Goal: Task Accomplishment & Management: Complete application form

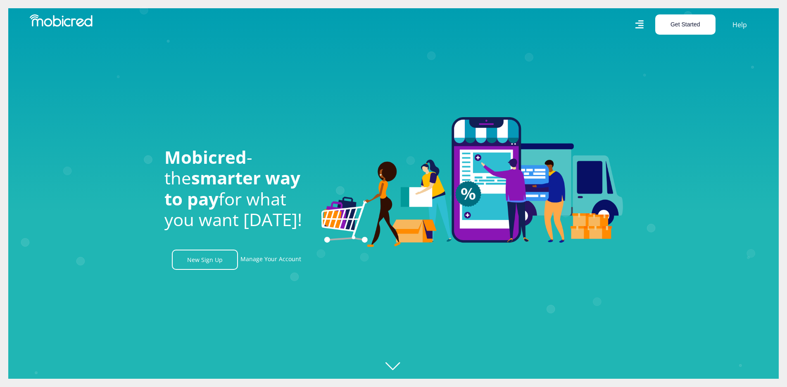
scroll to position [0, 1060]
click at [682, 28] on button "Get Started" at bounding box center [685, 24] width 60 height 20
click at [668, 25] on button "Get Started" at bounding box center [685, 24] width 60 height 20
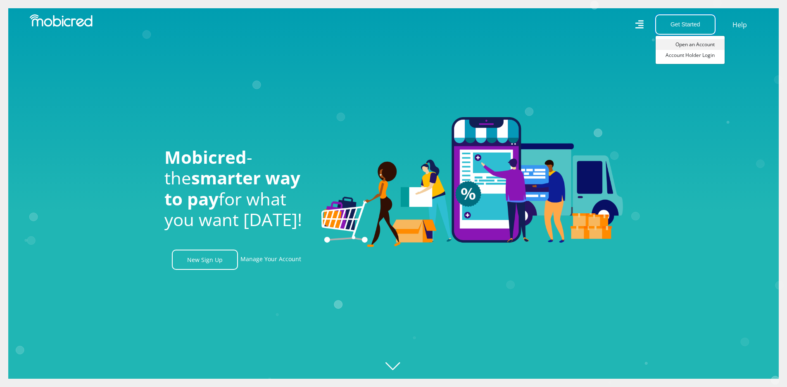
scroll to position [0, 589]
click at [690, 42] on link "Open an Account" at bounding box center [690, 44] width 69 height 11
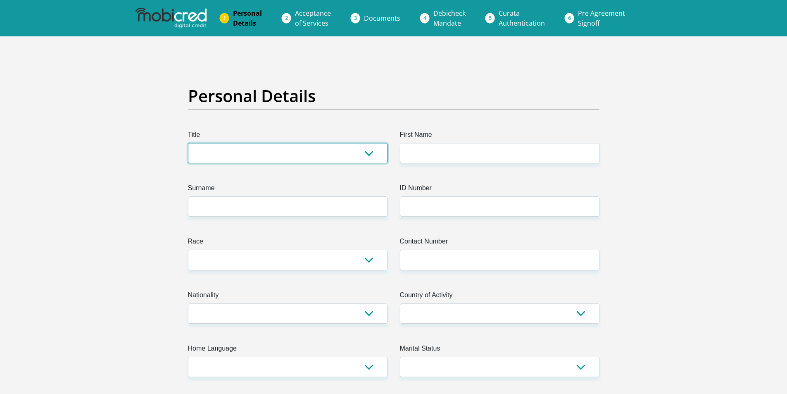
click at [223, 149] on select "Mr Ms Mrs Dr Other" at bounding box center [288, 153] width 200 height 20
select select "Mr"
click at [188, 143] on select "Mr Ms Mrs Dr Other" at bounding box center [288, 153] width 200 height 20
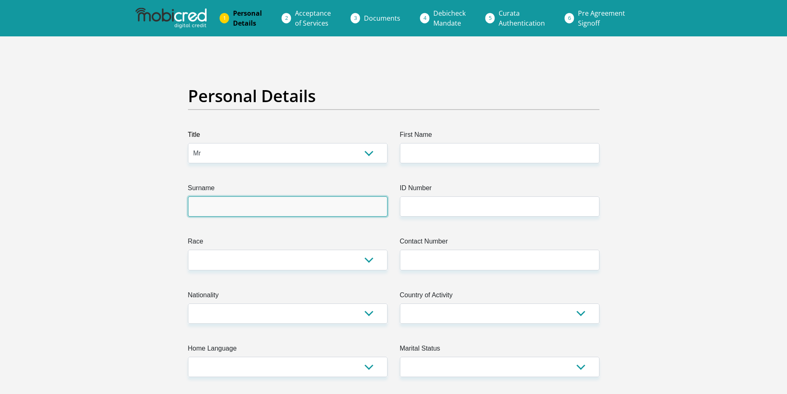
click at [205, 202] on input "Surname" at bounding box center [288, 206] width 200 height 20
type input "Vosloo"
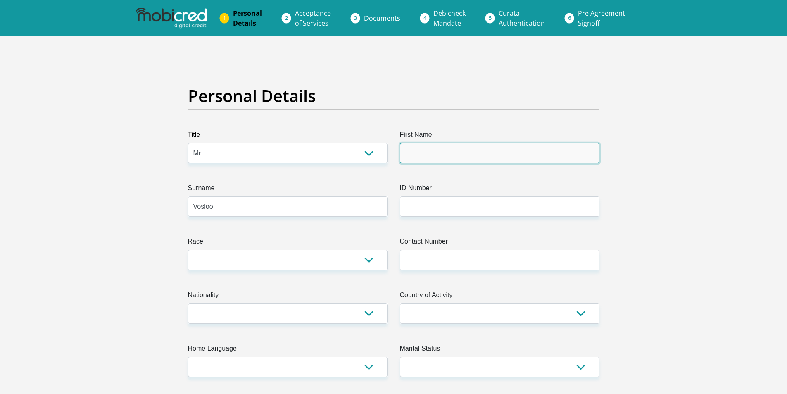
type input "Johan"
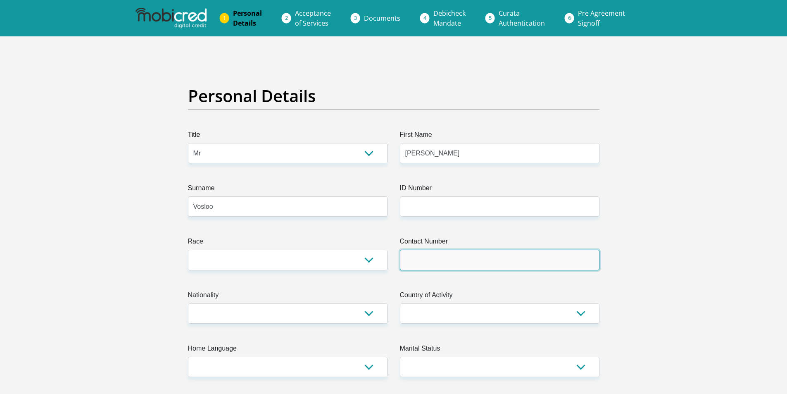
type input "0828524377"
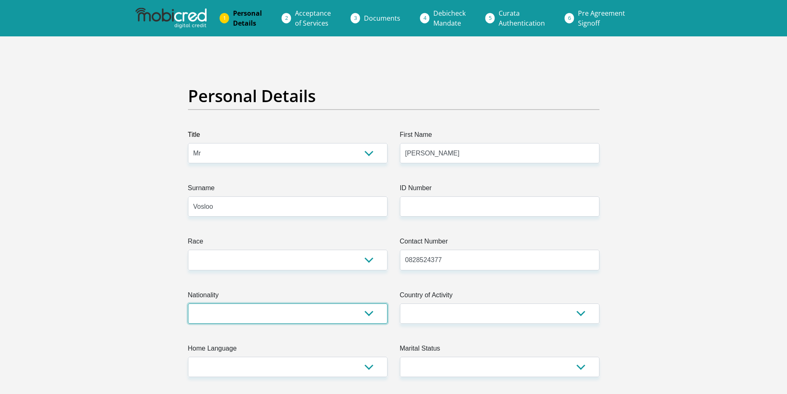
select select "ZAF"
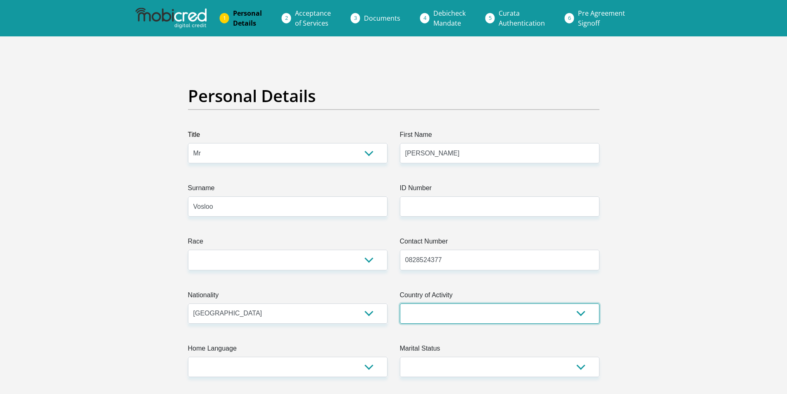
select select "ZAF"
type input "27 Victoria Park Drive"
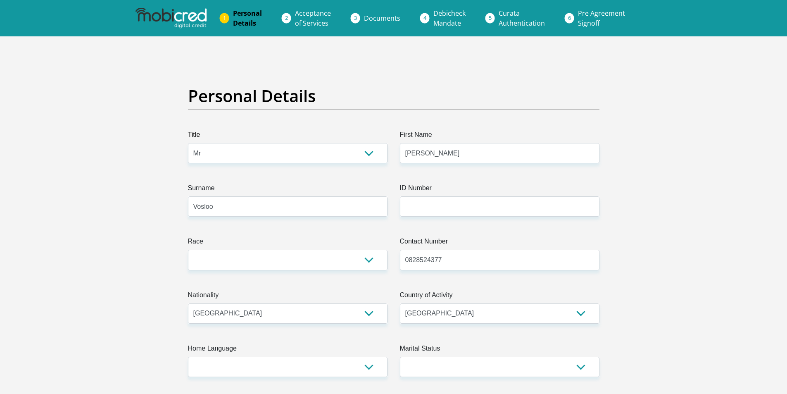
type input "South End"
type input "Port Elizabeth"
type input "6001"
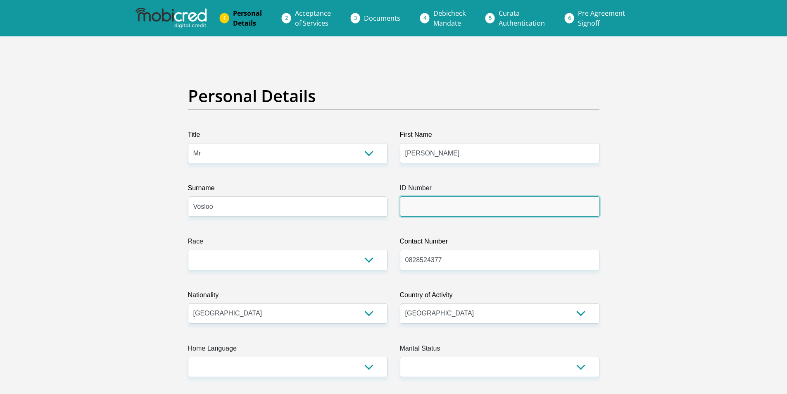
click at [430, 208] on input "ID Number" at bounding box center [500, 206] width 200 height 20
type input "7805035005086"
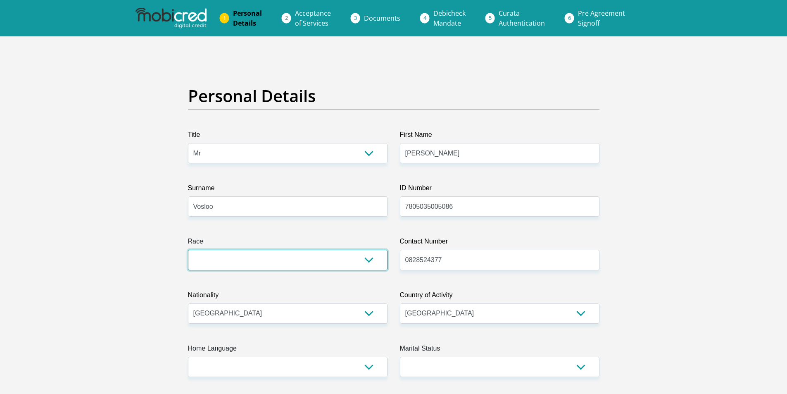
click at [236, 261] on select "Black Coloured Indian White Other" at bounding box center [288, 259] width 200 height 20
select select "4"
click at [188, 249] on select "Black Coloured Indian White Other" at bounding box center [288, 259] width 200 height 20
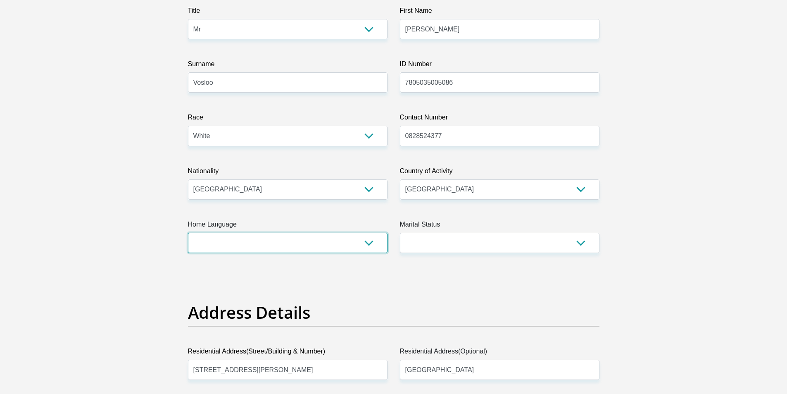
click at [272, 247] on select "Afrikaans English Sepedi South Ndebele Southern Sotho Swati Tsonga Tswana Venda…" at bounding box center [288, 243] width 200 height 20
select select "afr"
click at [188, 233] on select "Afrikaans English Sepedi South Ndebele Southern Sotho Swati Tsonga Tswana Venda…" at bounding box center [288, 243] width 200 height 20
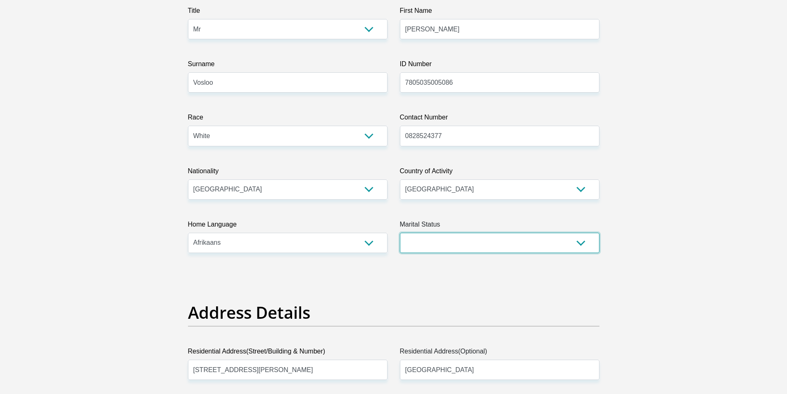
click at [444, 245] on select "Married ANC Single Divorced Widowed Married COP or Customary Law" at bounding box center [500, 243] width 200 height 20
select select "1"
click at [400, 233] on select "Married ANC Single Divorced Widowed Married COP or Customary Law" at bounding box center [500, 243] width 200 height 20
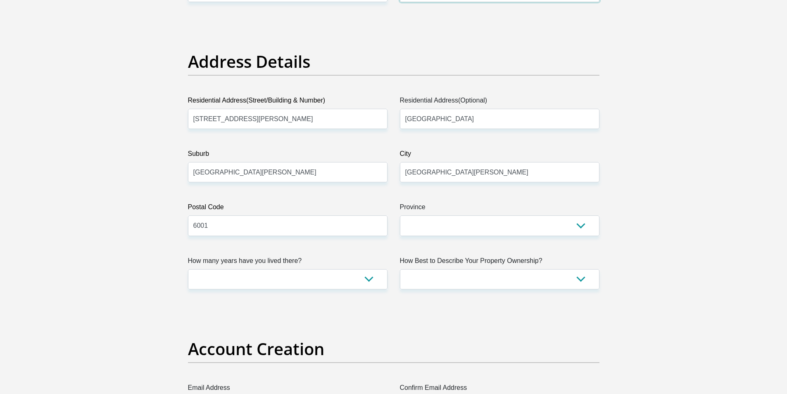
scroll to position [330, 0]
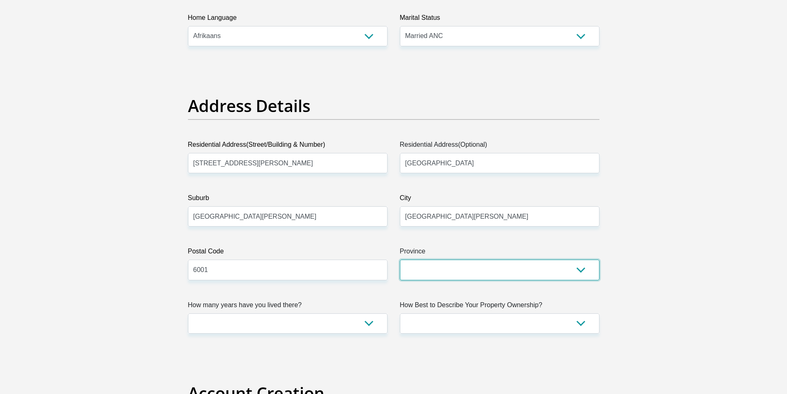
click at [439, 268] on select "Eastern Cape Free State Gauteng KwaZulu-Natal Limpopo Mpumalanga Northern Cape …" at bounding box center [500, 269] width 200 height 20
click at [400, 259] on select "Eastern Cape Free State Gauteng KwaZulu-Natal Limpopo Mpumalanga Northern Cape …" at bounding box center [500, 269] width 200 height 20
click at [428, 266] on select "Eastern Cape Free State Gauteng KwaZulu-Natal Limpopo Mpumalanga Northern Cape …" at bounding box center [500, 269] width 200 height 20
select select "Eastern Cape"
click at [400, 259] on select "Eastern Cape Free State Gauteng KwaZulu-Natal Limpopo Mpumalanga Northern Cape …" at bounding box center [500, 269] width 200 height 20
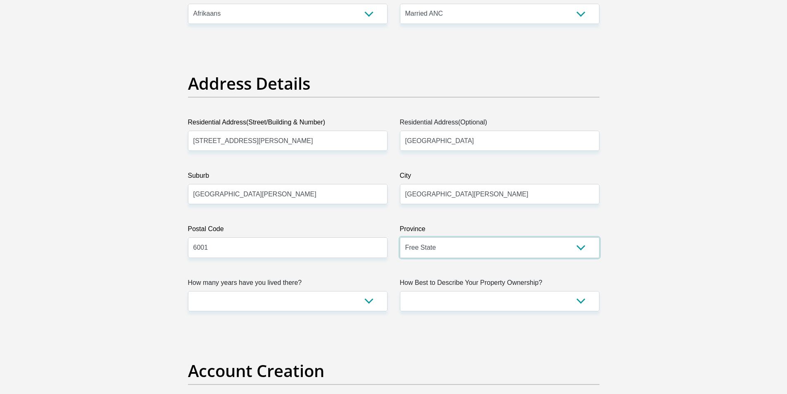
scroll to position [372, 0]
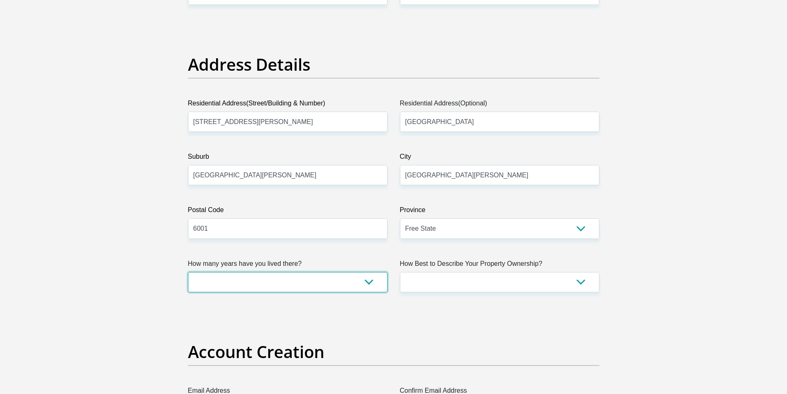
click at [283, 279] on select "less than 1 year 1-3 years 3-5 years 5+ years" at bounding box center [288, 282] width 200 height 20
select select "5"
click at [188, 272] on select "less than 1 year 1-3 years 3-5 years 5+ years" at bounding box center [288, 282] width 200 height 20
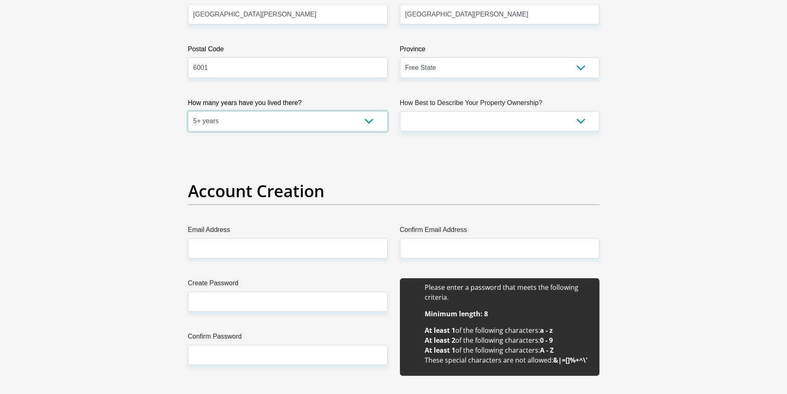
scroll to position [578, 0]
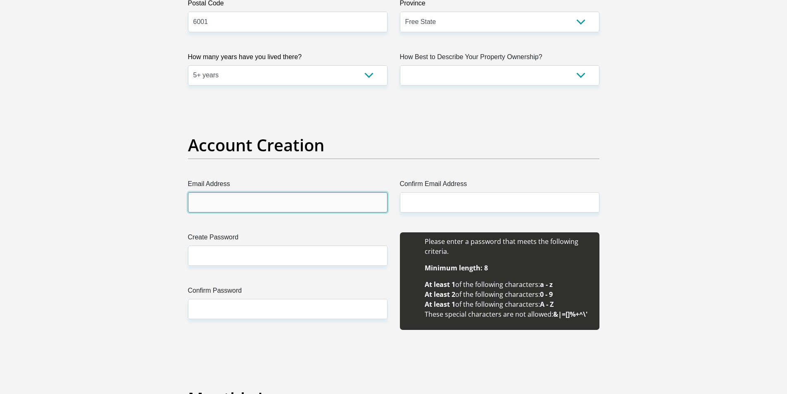
click at [259, 196] on input "Email Address" at bounding box center [288, 202] width 200 height 20
type input "johanv78@gmail.com"
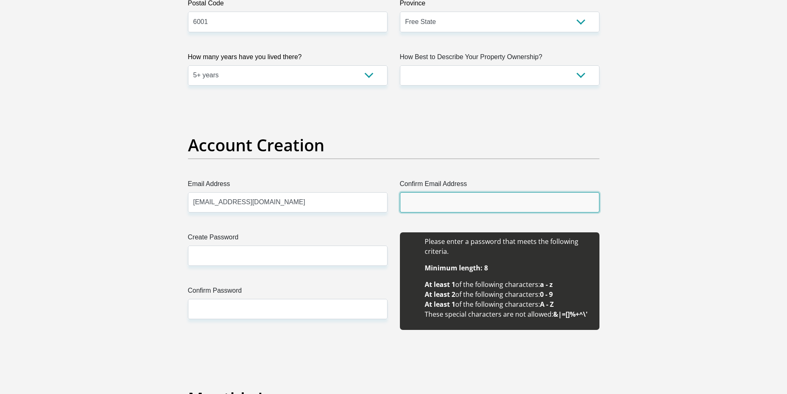
type input "johanv78@gmail.com"
type input "Johan"
type input "Vosloo"
type input "0828524377"
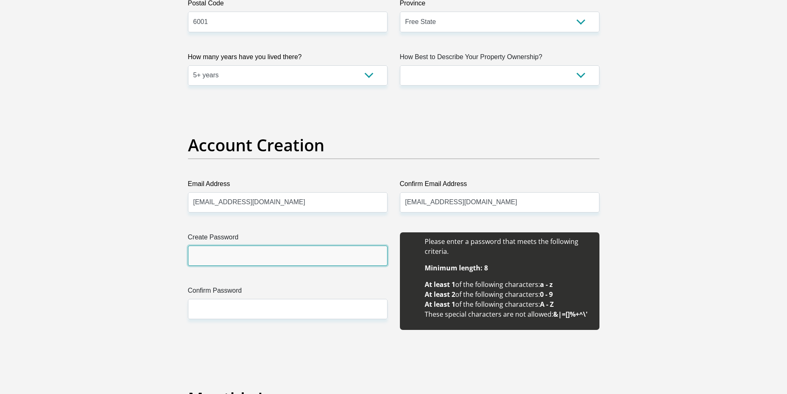
click at [247, 255] on input "Create Password" at bounding box center [288, 255] width 200 height 20
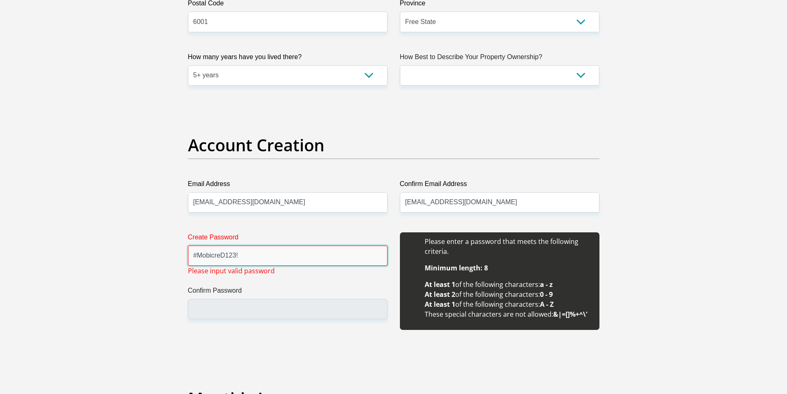
drag, startPoint x: 253, startPoint y: 258, endPoint x: 135, endPoint y: 261, distance: 117.3
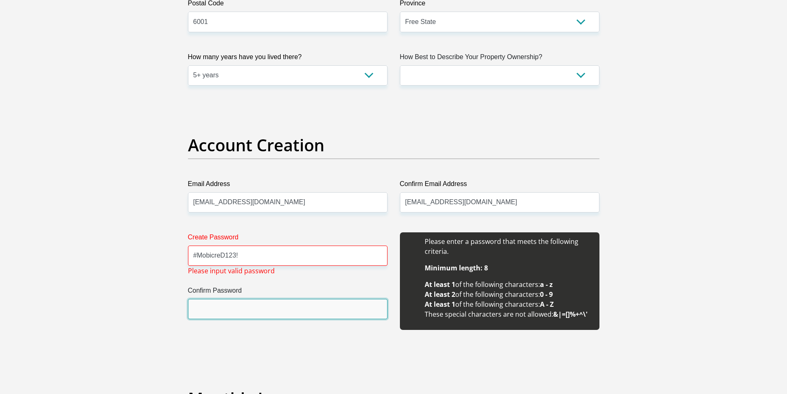
click at [210, 310] on input "Confirm Password" at bounding box center [288, 309] width 200 height 20
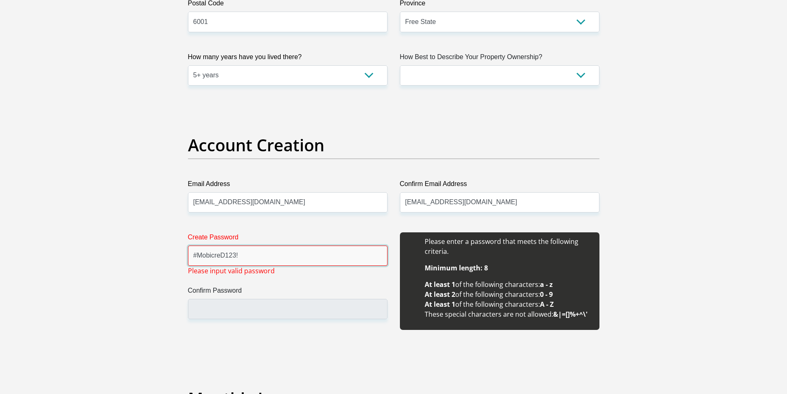
click at [198, 254] on input "#MobicreD123!" at bounding box center [288, 255] width 200 height 20
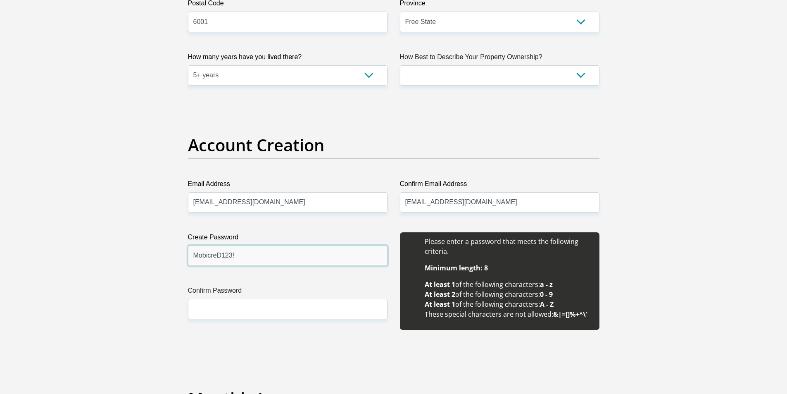
click at [240, 261] on input "MobicreD123!" at bounding box center [288, 255] width 200 height 20
type input "MobicreD123!"
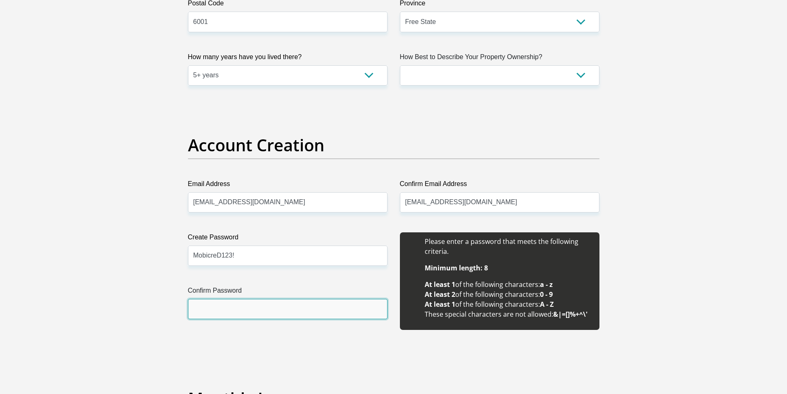
click at [219, 312] on input "Confirm Password" at bounding box center [288, 309] width 200 height 20
click at [208, 307] on input "MobcreD123!" at bounding box center [288, 309] width 200 height 20
click at [192, 309] on input "MobicreD123!" at bounding box center [288, 309] width 200 height 20
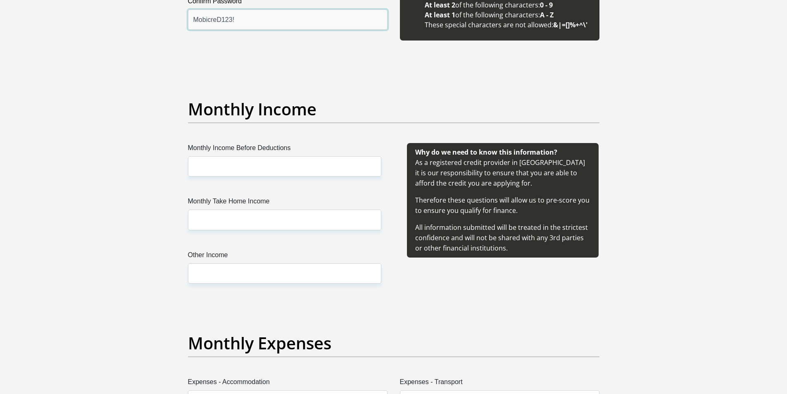
type input "MobicreD123!"
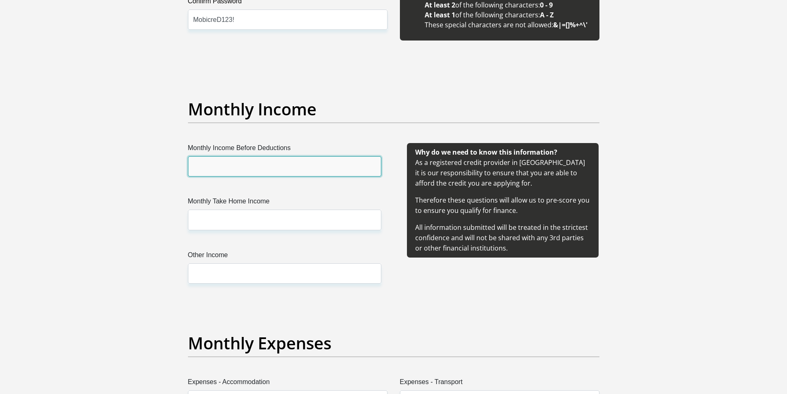
click at [241, 168] on input "Monthly Income Before Deductions" at bounding box center [284, 166] width 193 height 20
type input "35000"
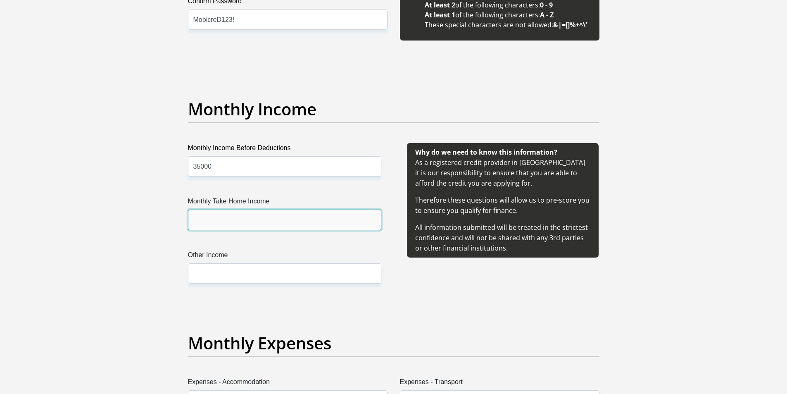
click at [204, 226] on input "Monthly Take Home Income" at bounding box center [284, 219] width 193 height 20
type input "35000"
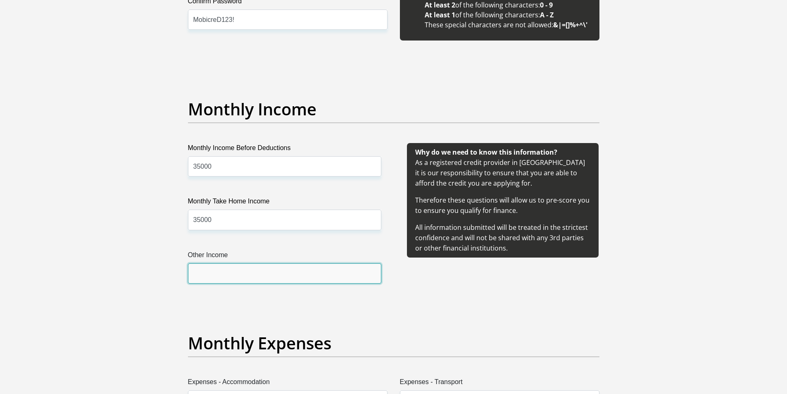
click at [227, 271] on input "Other Income" at bounding box center [284, 273] width 193 height 20
click at [228, 269] on input "Other Income" at bounding box center [284, 273] width 193 height 20
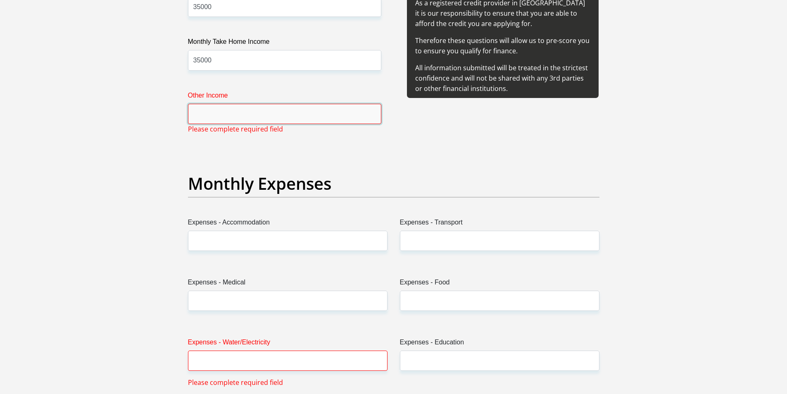
scroll to position [1074, 0]
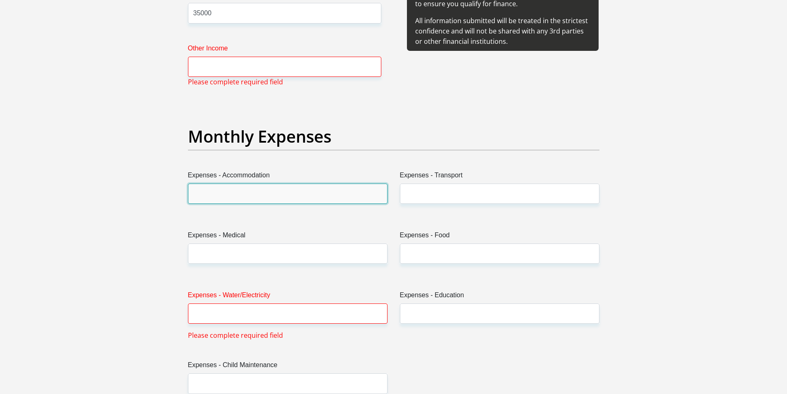
click at [217, 190] on input "Expenses - Accommodation" at bounding box center [288, 193] width 200 height 20
type input "9000"
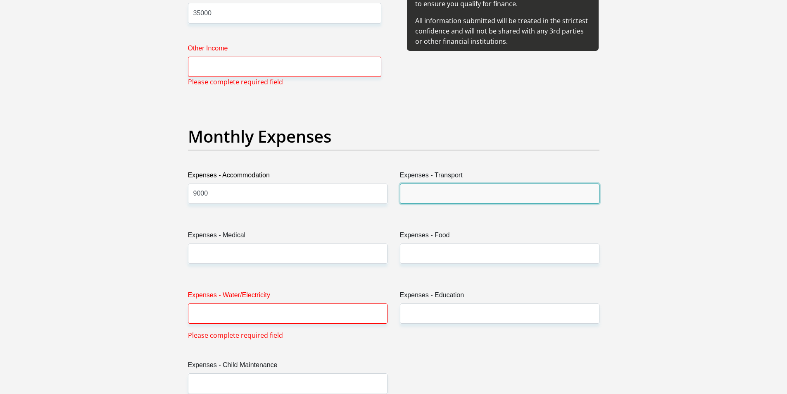
click at [430, 199] on input "Expenses - Transport" at bounding box center [500, 193] width 200 height 20
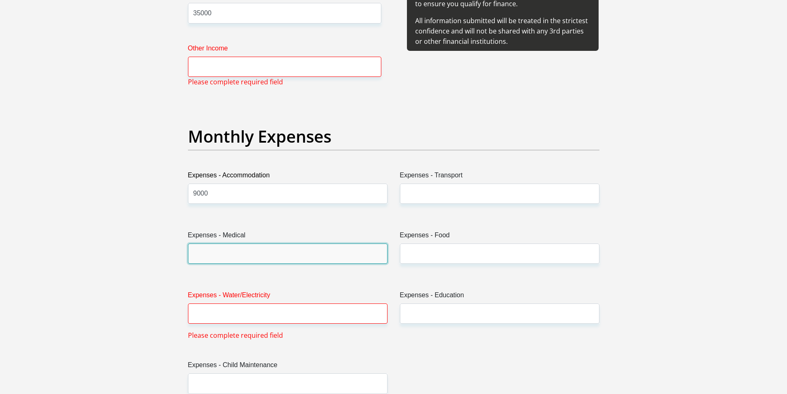
click at [216, 250] on input "Expenses - Medical" at bounding box center [288, 253] width 200 height 20
type input "8000"
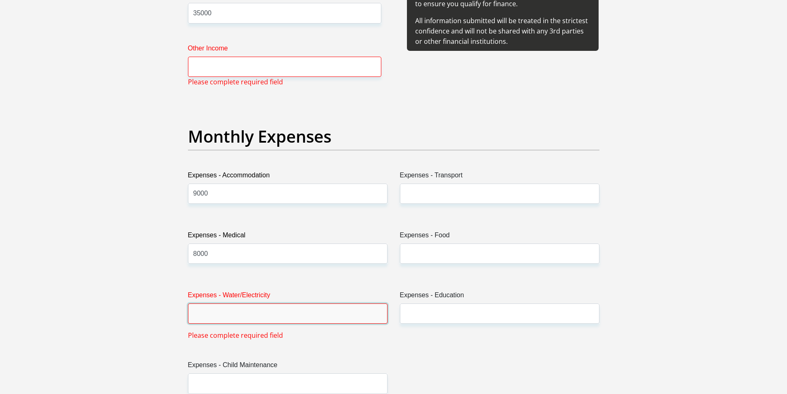
click at [223, 314] on input "Expenses - Water/Electricity" at bounding box center [288, 313] width 200 height 20
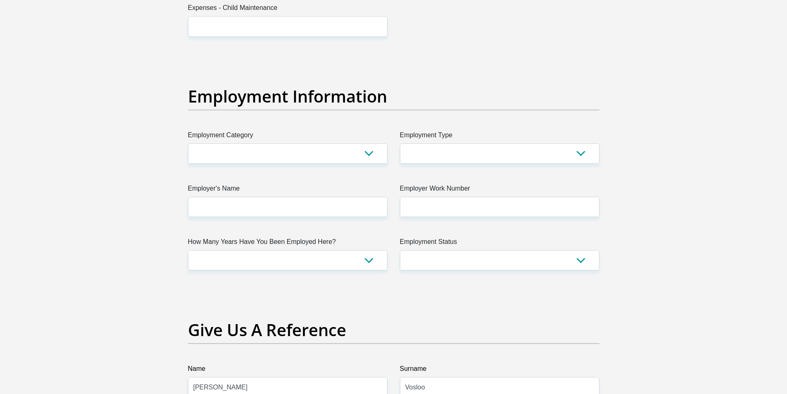
scroll to position [1446, 0]
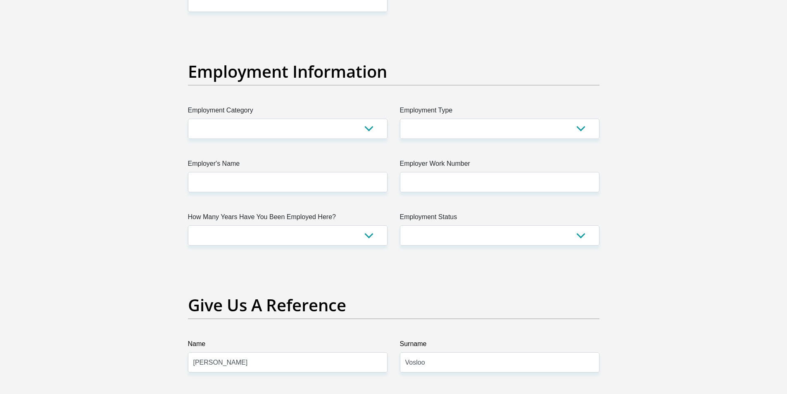
type input "4000"
click at [254, 131] on select "AGRICULTURE ALCOHOL & TOBACCO CONSTRUCTION MATERIALS METALLURGY EQUIPMENT FOR R…" at bounding box center [288, 129] width 200 height 20
select select "67"
click at [188, 119] on select "AGRICULTURE ALCOHOL & TOBACCO CONSTRUCTION MATERIALS METALLURGY EQUIPMENT FOR R…" at bounding box center [288, 129] width 200 height 20
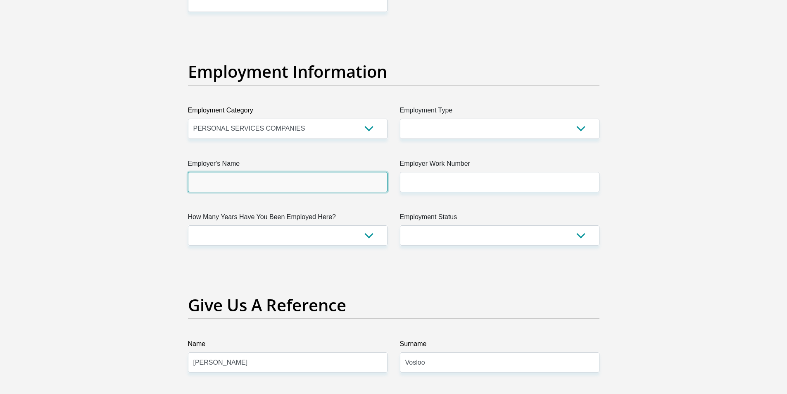
click at [275, 185] on input "Employer's Name" at bounding box center [288, 182] width 200 height 20
type input "Self"
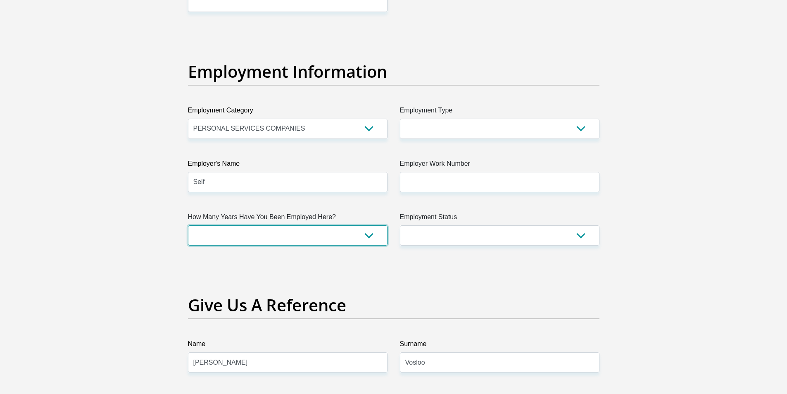
click at [236, 240] on select "less than 1 year 1-3 years 3-5 years 5+ years" at bounding box center [288, 235] width 200 height 20
select select "60"
click at [188, 225] on select "less than 1 year 1-3 years 3-5 years 5+ years" at bounding box center [288, 235] width 200 height 20
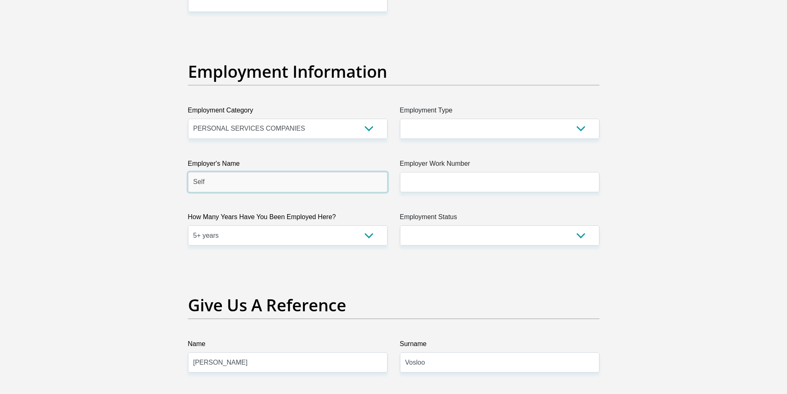
click at [252, 185] on input "Self" at bounding box center [288, 182] width 200 height 20
type input "SelfEmployed"
click at [479, 128] on select "College/Lecturer Craft Seller Creative Driver Executive Farmer Forces - Non Com…" at bounding box center [500, 129] width 200 height 20
select select "Self-Employed"
click at [400, 119] on select "College/Lecturer Craft Seller Creative Driver Executive Farmer Forces - Non Com…" at bounding box center [500, 129] width 200 height 20
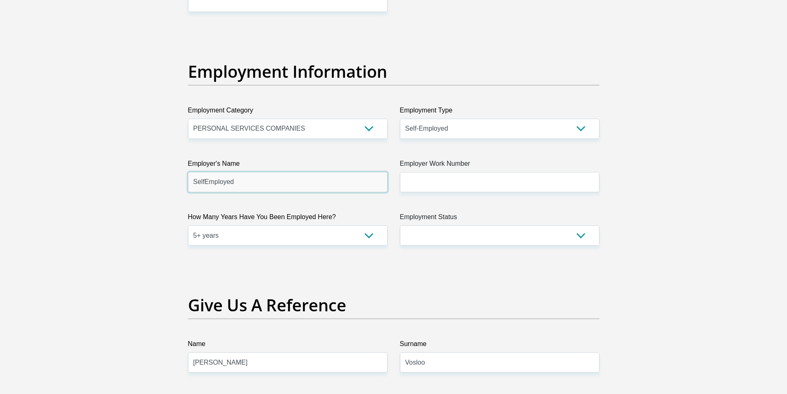
drag, startPoint x: 254, startPoint y: 181, endPoint x: 62, endPoint y: 173, distance: 192.7
click at [62, 173] on section "Personal Details Title Mr Ms Mrs Dr Other First Name Johan Surname Vosloo ID Nu…" at bounding box center [393, 31] width 787 height 2880
type input "none"
click at [372, 235] on select "less than 1 year 1-3 years 3-5 years 5+ years" at bounding box center [288, 235] width 200 height 20
click at [188, 225] on select "less than 1 year 1-3 years 3-5 years 5+ years" at bounding box center [288, 235] width 200 height 20
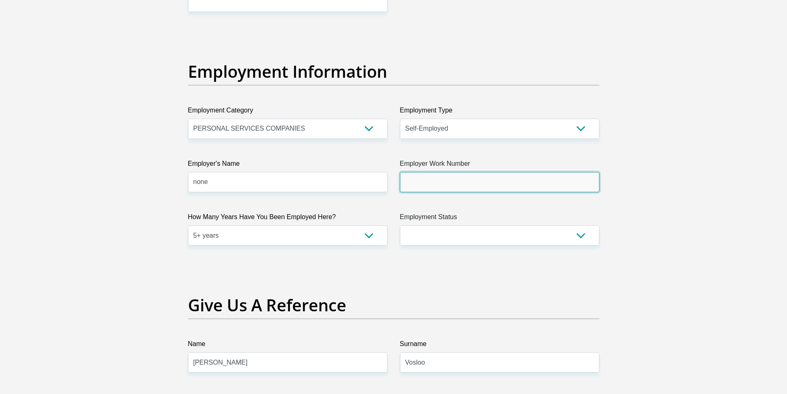
click at [494, 189] on input "Employer Work Number" at bounding box center [500, 182] width 200 height 20
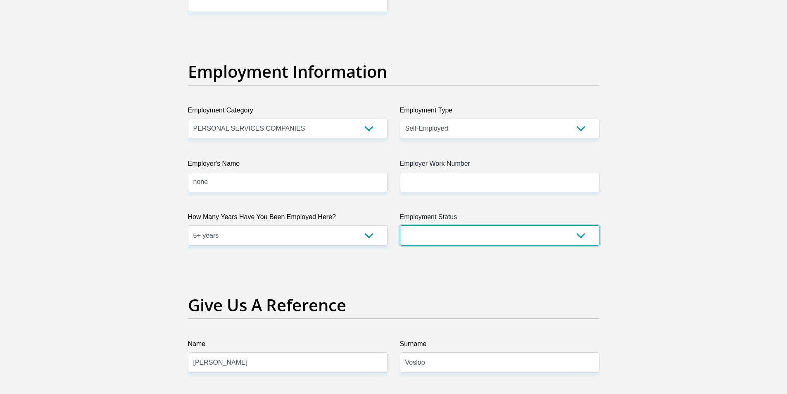
click at [465, 236] on select "Permanent/Full-time Part-time/Casual Contract Worker Self-Employed Housewife Re…" at bounding box center [500, 235] width 200 height 20
click at [694, 267] on section "Personal Details Title Mr Ms Mrs Dr Other First Name Johan Surname Vosloo ID Nu…" at bounding box center [393, 31] width 787 height 2880
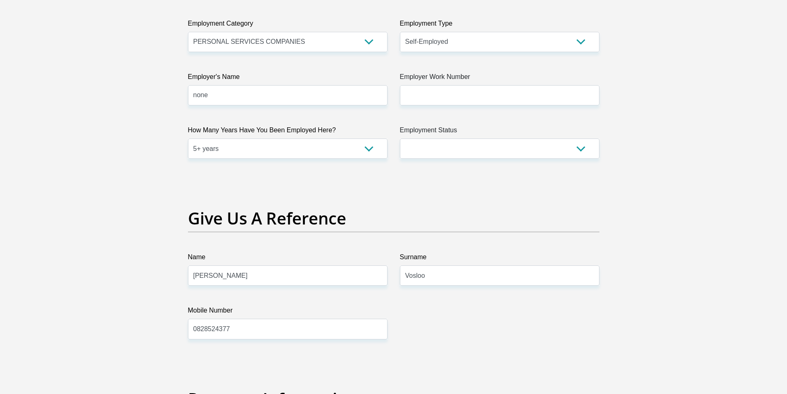
scroll to position [1528, 0]
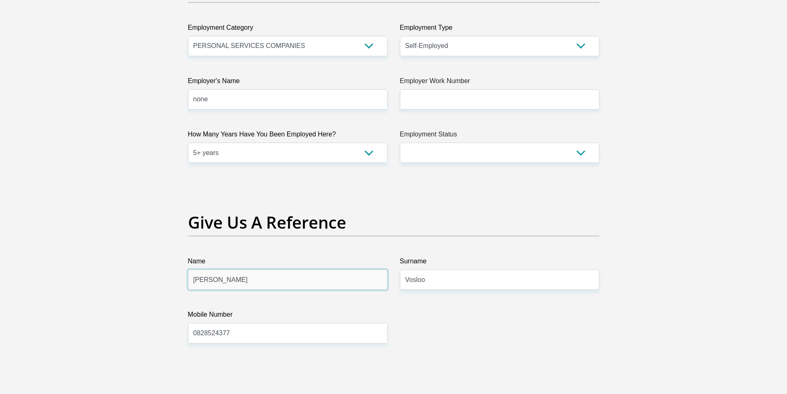
drag, startPoint x: 238, startPoint y: 282, endPoint x: 122, endPoint y: 282, distance: 115.2
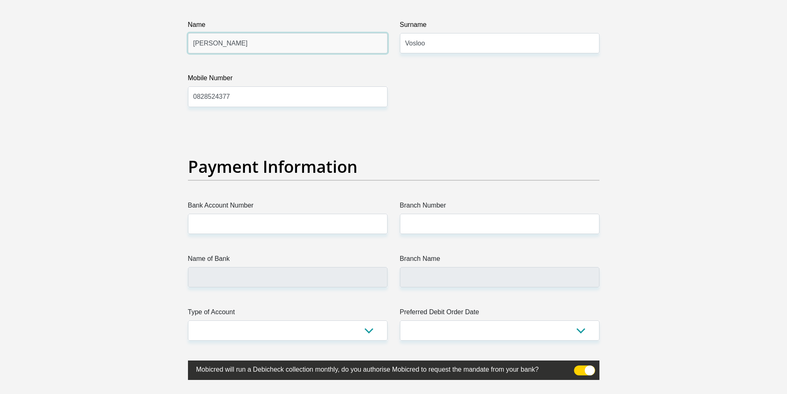
scroll to position [1804, 0]
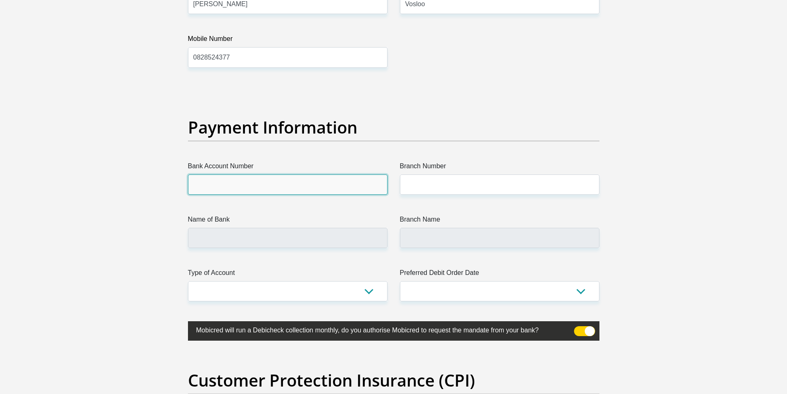
click at [200, 188] on input "Bank Account Number" at bounding box center [288, 184] width 200 height 20
type input "FNB"
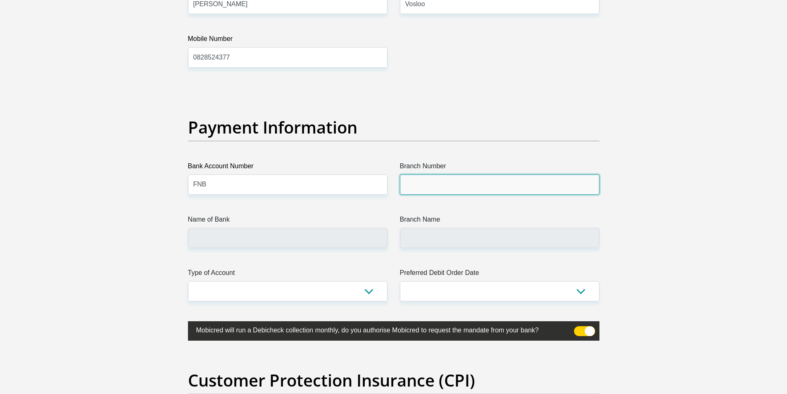
click at [418, 190] on input "Branch Number" at bounding box center [500, 184] width 200 height 20
click at [421, 185] on input "Branch Number" at bounding box center [500, 184] width 200 height 20
type input "250655"
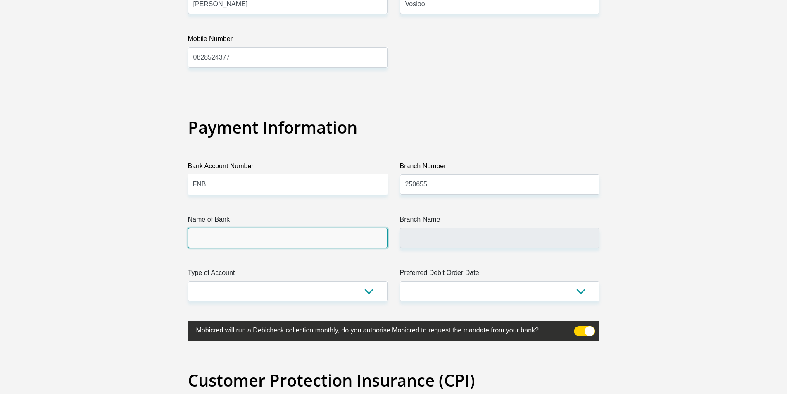
click at [268, 234] on input "Name of Bank" at bounding box center [288, 238] width 200 height 20
type input "FIRSTRAND BANK"
type input "BRANCH 560"
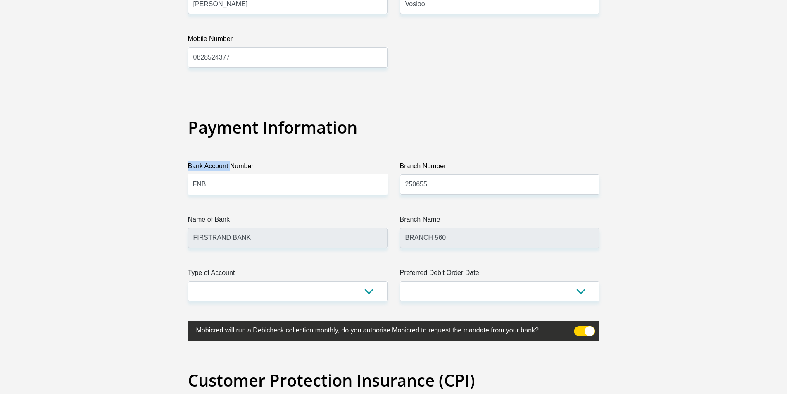
drag, startPoint x: 230, startPoint y: 169, endPoint x: 128, endPoint y: 170, distance: 102.0
drag, startPoint x: 216, startPoint y: 183, endPoint x: 139, endPoint y: 185, distance: 76.9
paste input "62743759089"
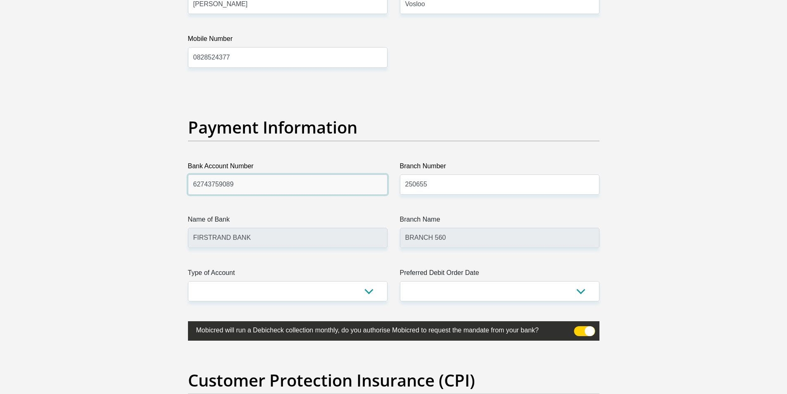
type input "62743759089"
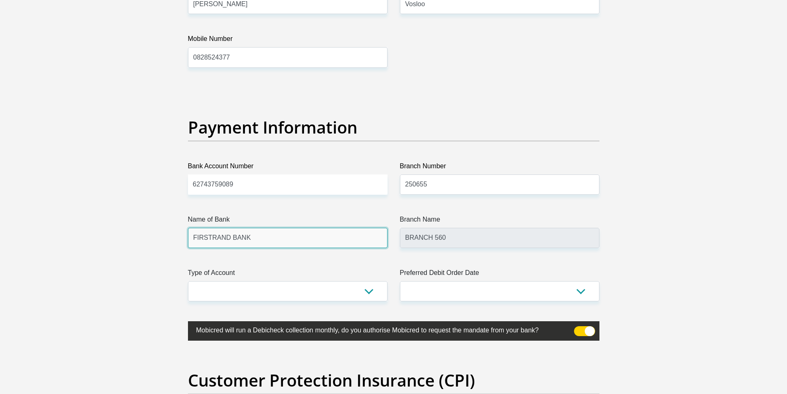
click at [247, 242] on input "FIRSTRAND BANK" at bounding box center [288, 238] width 200 height 20
drag, startPoint x: 246, startPoint y: 238, endPoint x: 146, endPoint y: 238, distance: 99.6
click at [273, 238] on input "FIRSTRAND BANK" at bounding box center [288, 238] width 200 height 20
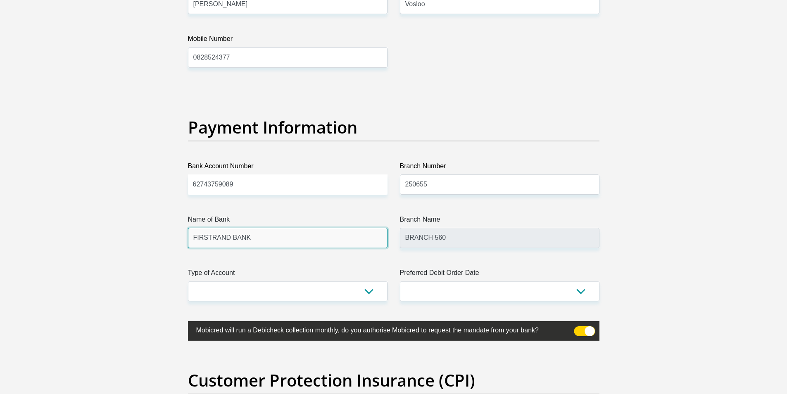
click at [260, 238] on input "FIRSTRAND BANK" at bounding box center [288, 238] width 200 height 20
drag, startPoint x: 262, startPoint y: 234, endPoint x: 182, endPoint y: 232, distance: 80.6
click at [182, 232] on div "Name of Bank FIRSTRAND BANK" at bounding box center [288, 230] width 212 height 33
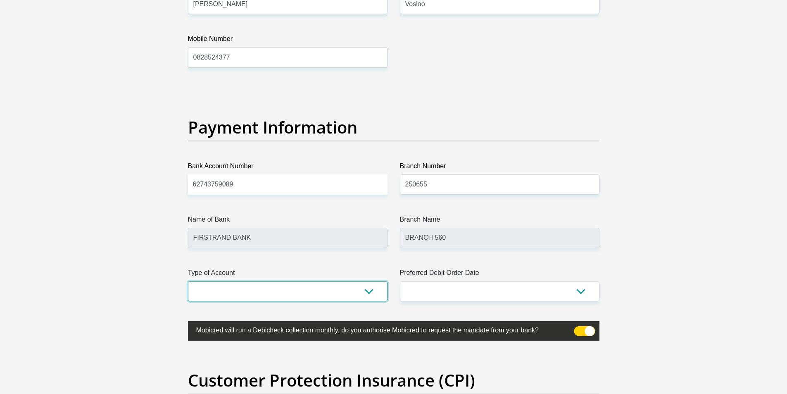
click at [276, 294] on select "Cheque Savings" at bounding box center [288, 291] width 200 height 20
select select "CUR"
click at [188, 281] on select "Cheque Savings" at bounding box center [288, 291] width 200 height 20
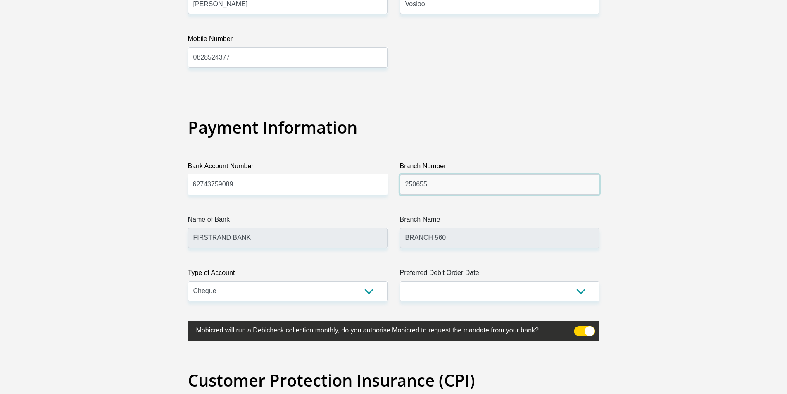
click at [417, 180] on input "250655" at bounding box center [500, 184] width 200 height 20
click at [437, 185] on input "250655" at bounding box center [500, 184] width 200 height 20
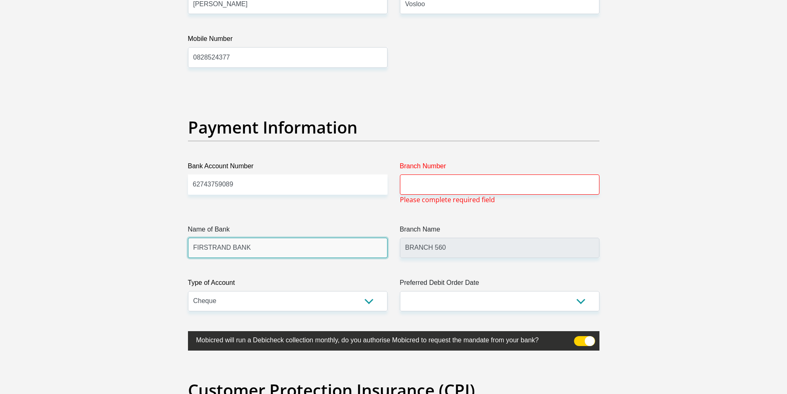
click at [269, 244] on input "FIRSTRAND BANK" at bounding box center [288, 248] width 200 height 20
drag, startPoint x: 269, startPoint y: 244, endPoint x: 134, endPoint y: 244, distance: 135.1
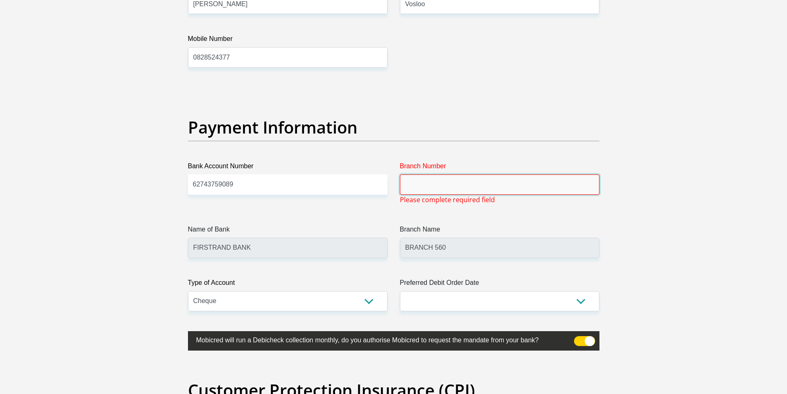
click at [442, 179] on input "Branch Number" at bounding box center [500, 184] width 200 height 20
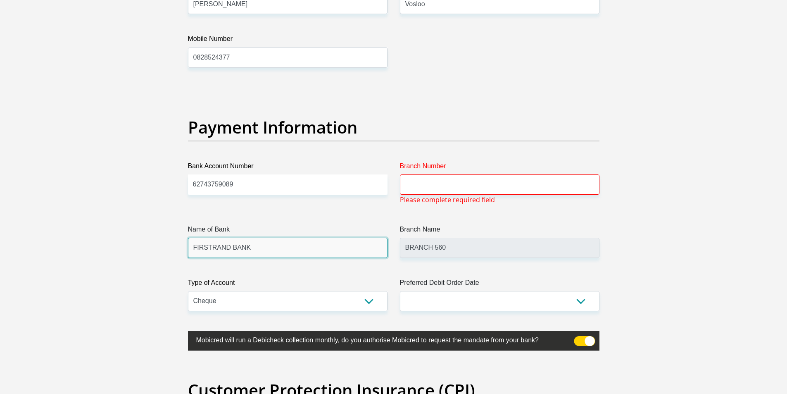
click at [334, 249] on input "FIRSTRAND BANK" at bounding box center [288, 248] width 200 height 20
drag, startPoint x: 280, startPoint y: 250, endPoint x: 181, endPoint y: 247, distance: 99.6
click at [418, 195] on span "Please complete required field" at bounding box center [447, 200] width 95 height 10
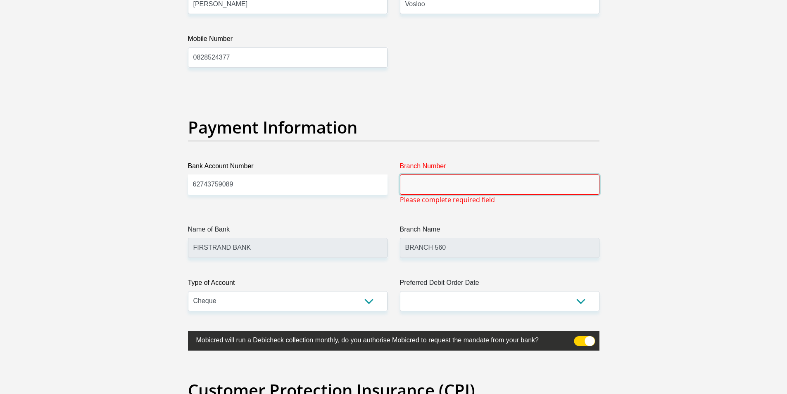
click at [430, 185] on input "Branch Number" at bounding box center [500, 184] width 200 height 20
paste input "250655"
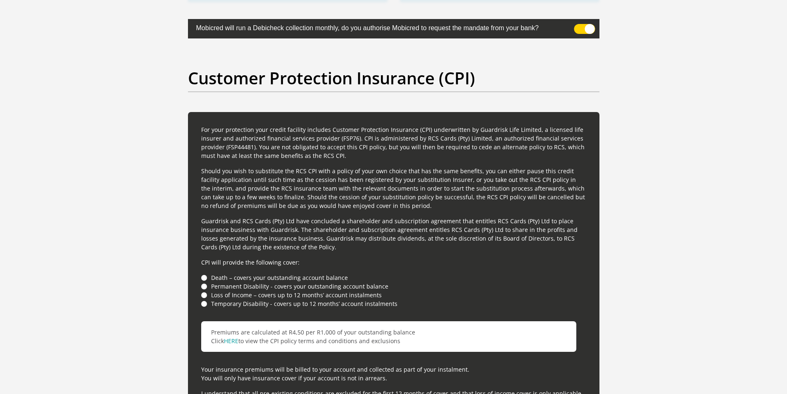
scroll to position [2176, 0]
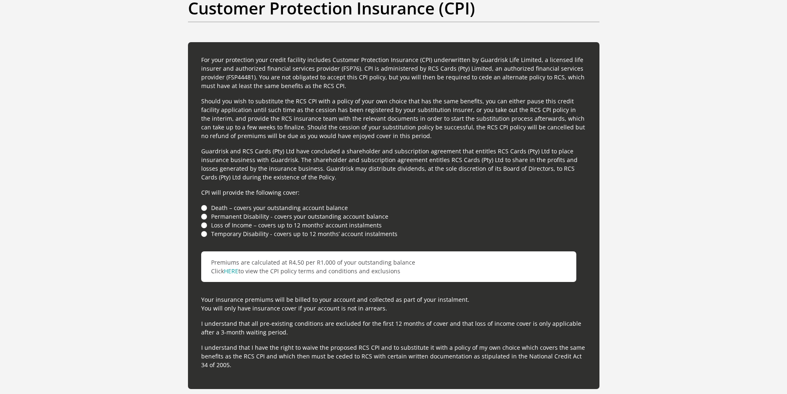
type input "250655"
click at [203, 207] on li "Death – covers your outstanding account balance" at bounding box center [393, 207] width 385 height 9
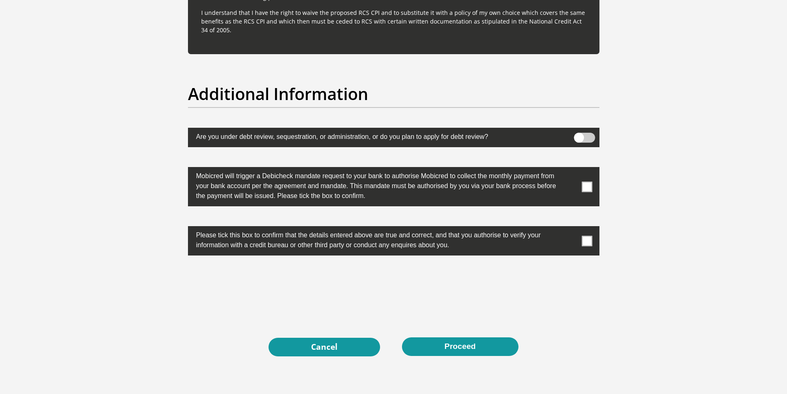
scroll to position [2570, 0]
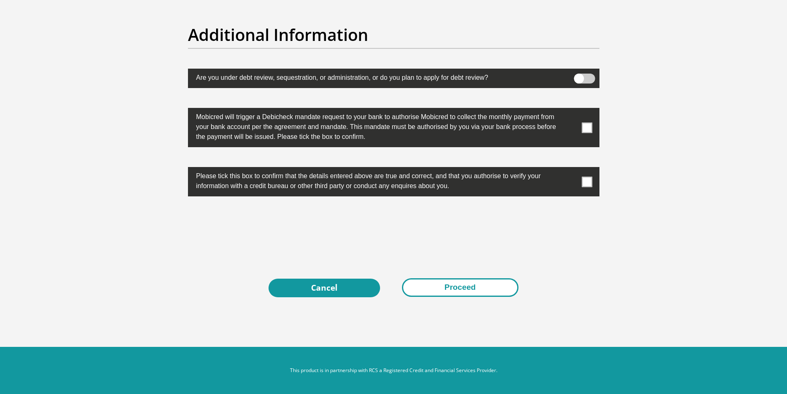
click at [464, 287] on button "Proceed" at bounding box center [460, 287] width 116 height 19
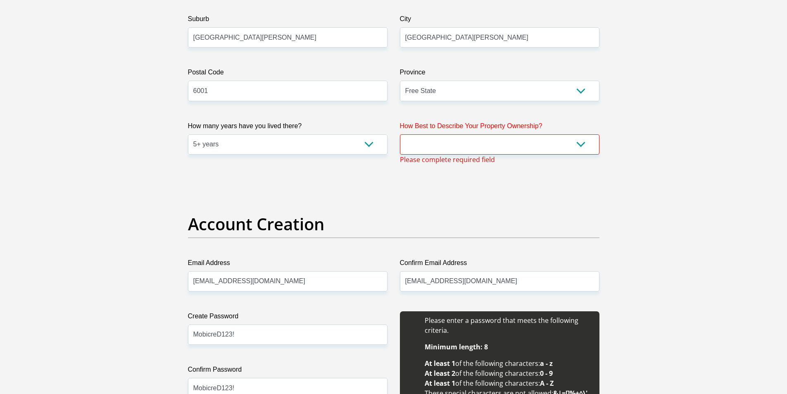
scroll to position [457, 0]
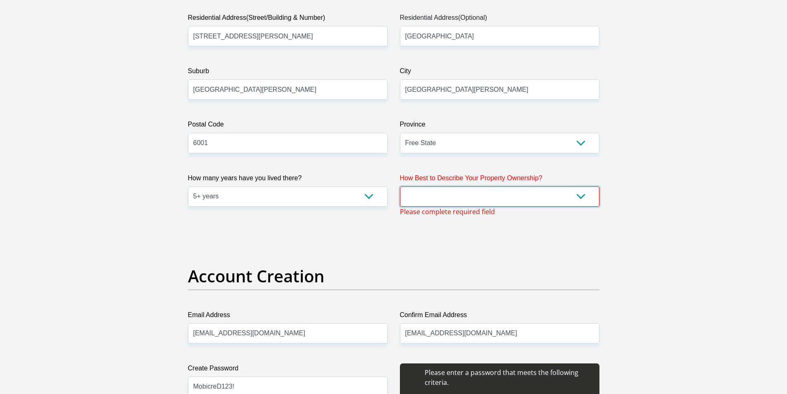
click at [572, 194] on select "Owned Rented Family Owned Company Dwelling" at bounding box center [500, 196] width 200 height 20
select select "Owned"
click at [400, 186] on select "Owned Rented Family Owned Company Dwelling" at bounding box center [500, 196] width 200 height 20
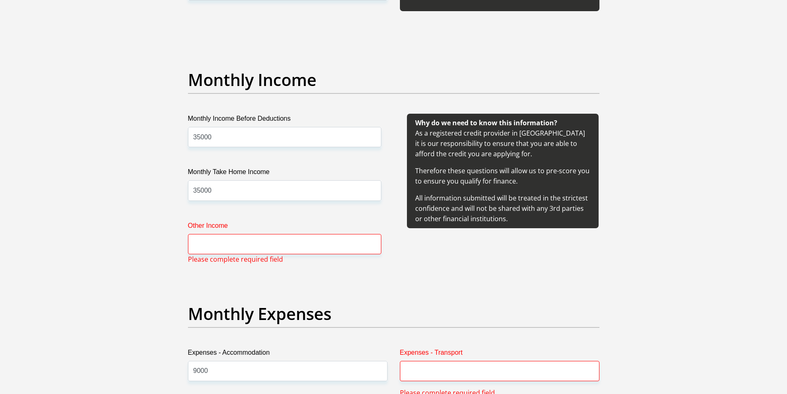
scroll to position [953, 0]
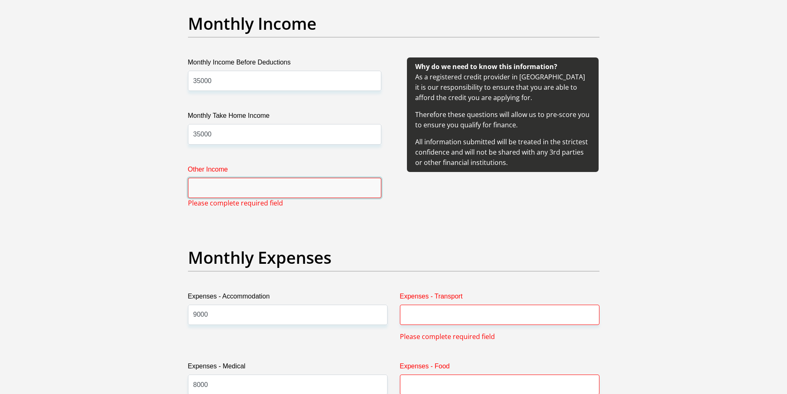
click at [225, 188] on input "Other Income" at bounding box center [284, 188] width 193 height 20
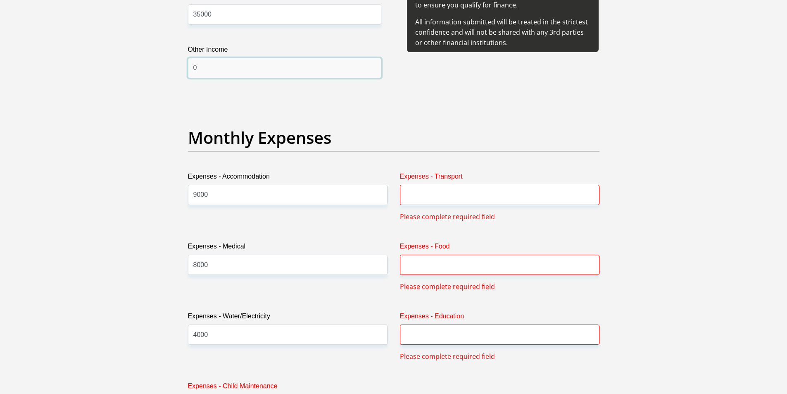
scroll to position [1077, 0]
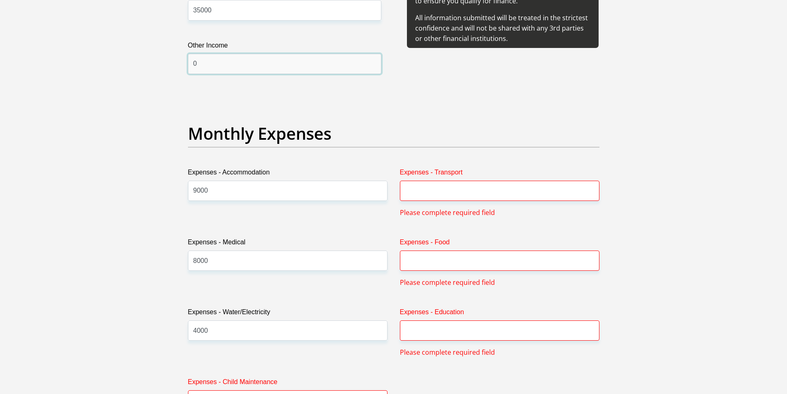
type input "0"
click at [467, 188] on input "Expenses - Transport" at bounding box center [500, 191] width 200 height 20
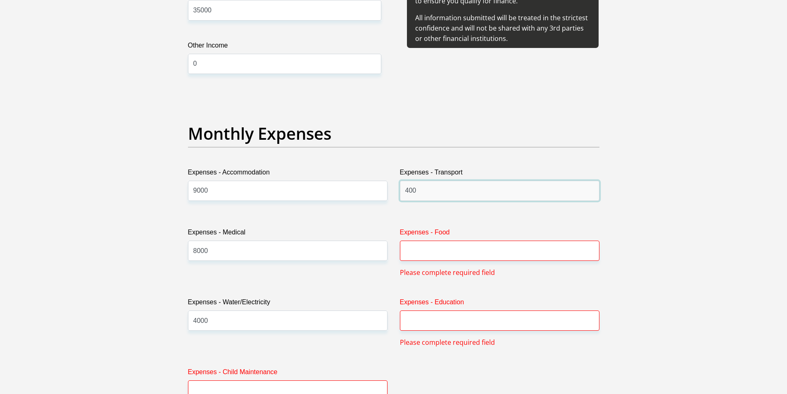
type input "400"
click at [410, 255] on input "Expenses - Food" at bounding box center [500, 250] width 200 height 20
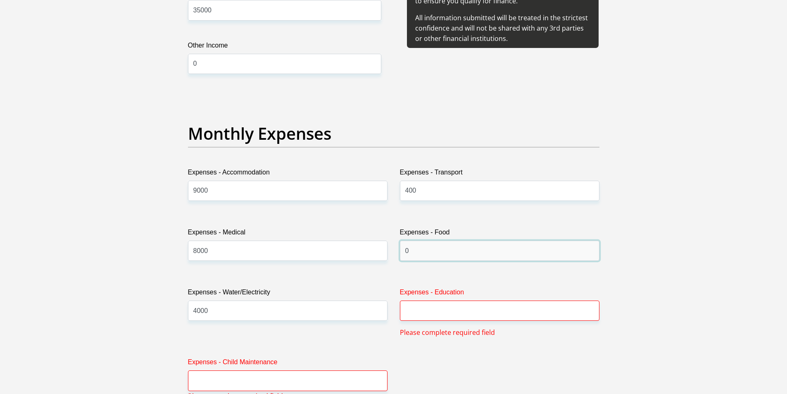
type input "0"
click at [427, 316] on input "Expenses - Education" at bounding box center [500, 310] width 200 height 20
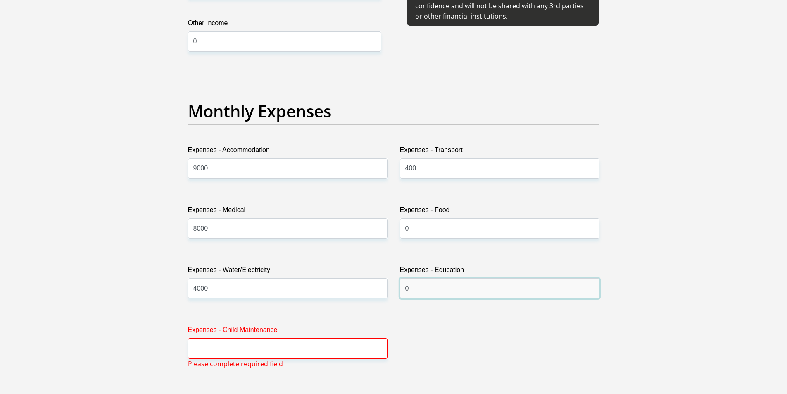
scroll to position [1118, 0]
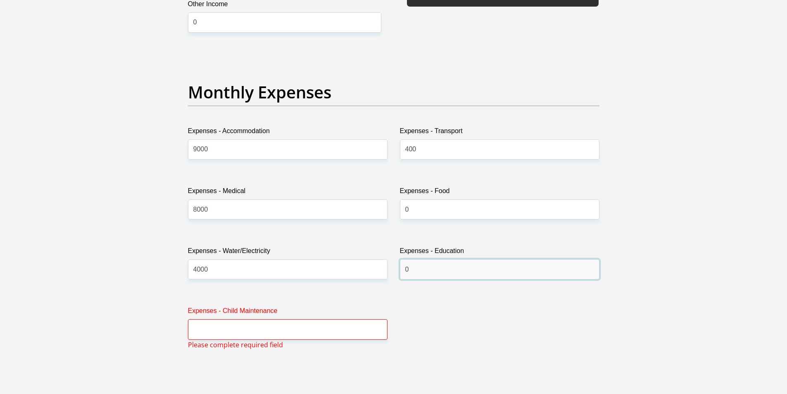
type input "0"
click at [215, 330] on input "Expenses - Child Maintenance" at bounding box center [288, 329] width 200 height 20
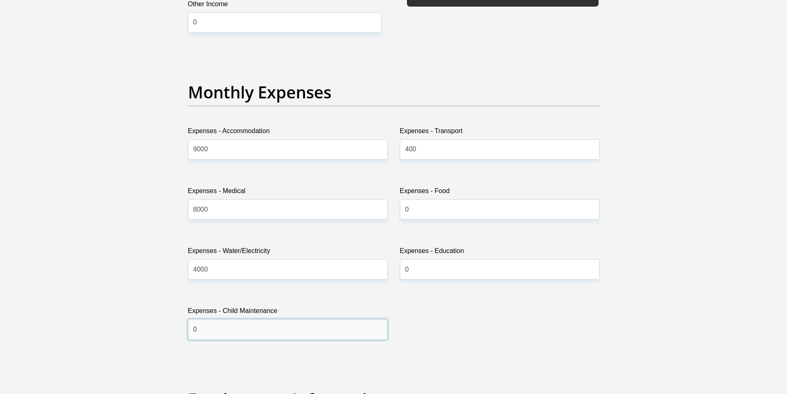
type input "0"
drag, startPoint x: 420, startPoint y: 149, endPoint x: 342, endPoint y: 146, distance: 77.7
click at [342, 146] on div "Title Mr Ms Mrs Dr Other First Name Johan Surname Vosloo ID Number 780503500508…" at bounding box center [394, 380] width 424 height 2737
type input "1000"
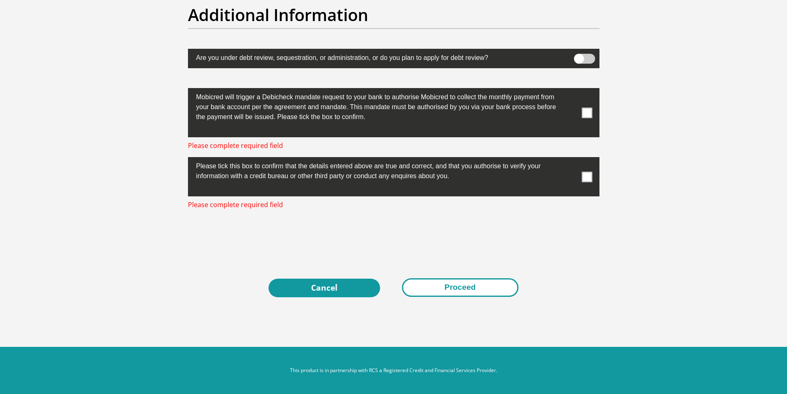
click at [466, 287] on button "Proceed" at bounding box center [460, 287] width 116 height 19
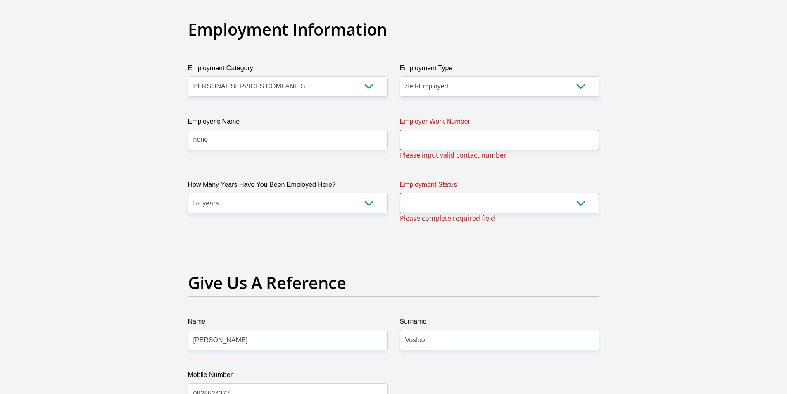
scroll to position [1412, 0]
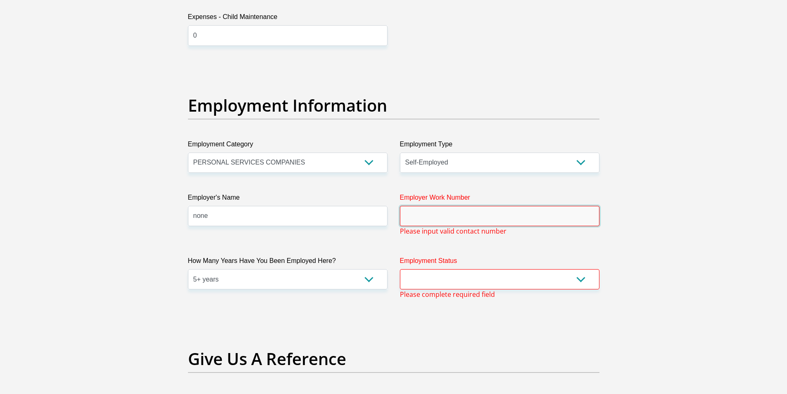
click at [442, 216] on input "Employer Work Number" at bounding box center [500, 216] width 200 height 20
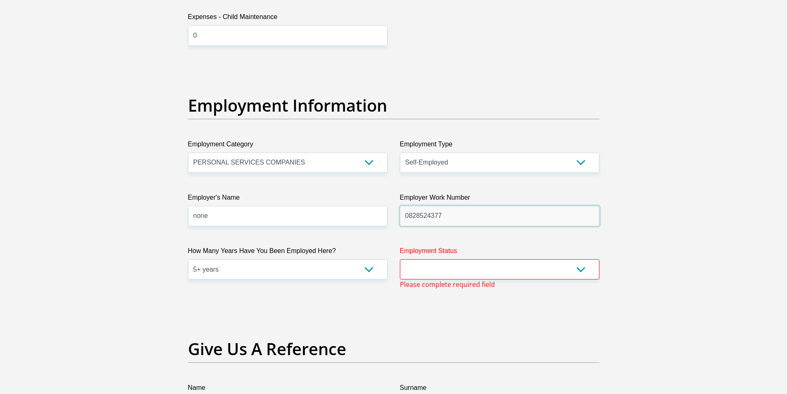
type input "0828524377"
click at [481, 265] on select "Permanent/Full-time Part-time/Casual Contract Worker Self-Employed Housewife Re…" at bounding box center [500, 269] width 200 height 20
select select "4"
click at [400, 259] on select "Permanent/Full-time Part-time/Casual Contract Worker Self-Employed Housewife Re…" at bounding box center [500, 269] width 200 height 20
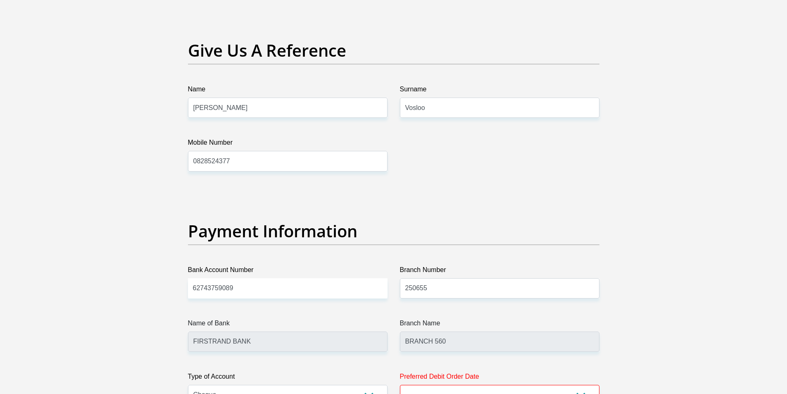
scroll to position [1701, 0]
drag, startPoint x: 785, startPoint y: 236, endPoint x: 784, endPoint y: 260, distance: 24.0
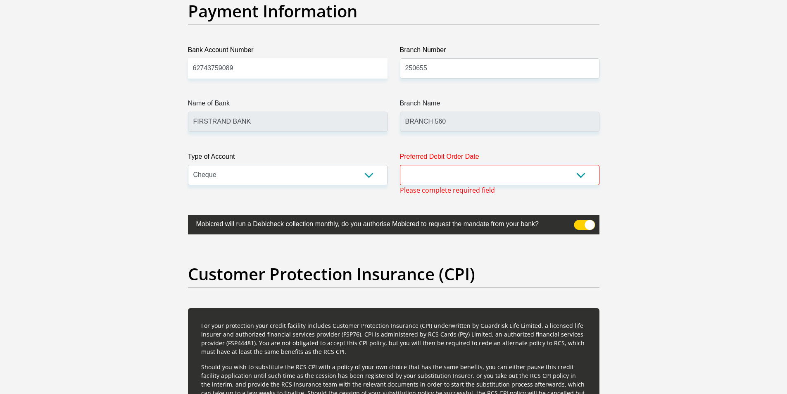
scroll to position [1929, 0]
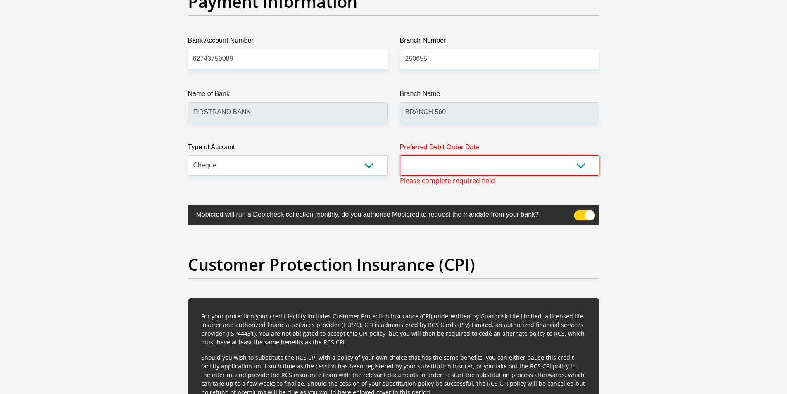
click at [571, 160] on select "1st 2nd 3rd 4th 5th 7th 18th 19th 20th 21st 22nd 23rd 24th 25th 26th 27th 28th …" at bounding box center [500, 165] width 200 height 20
select select "1"
click at [400, 155] on select "1st 2nd 3rd 4th 5th 7th 18th 19th 20th 21st 22nd 23rd 24th 25th 26th 27th 28th …" at bounding box center [500, 165] width 200 height 20
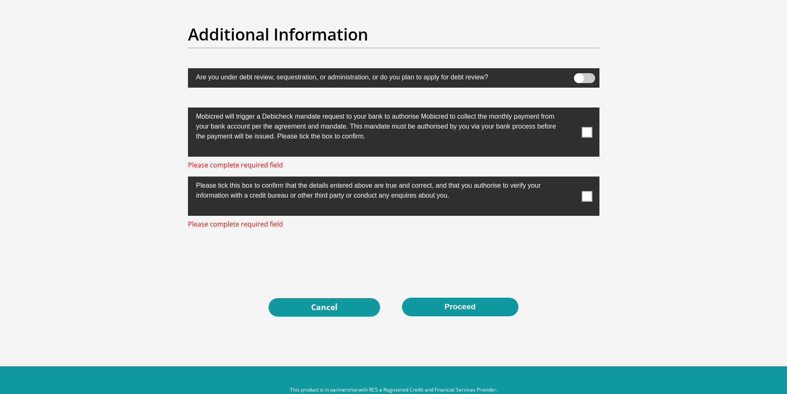
scroll to position [2590, 0]
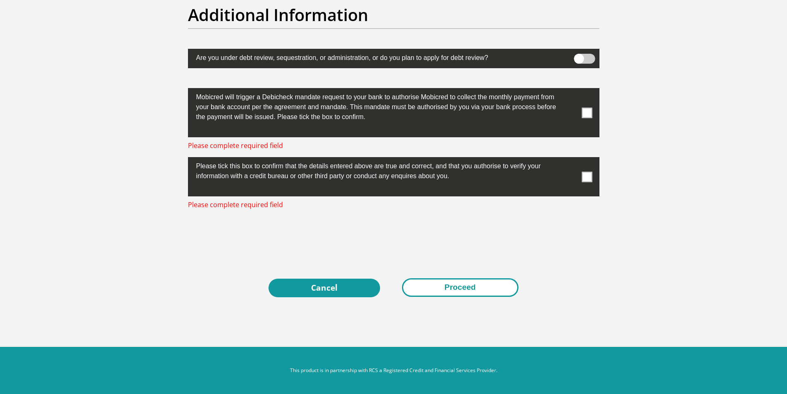
click at [475, 288] on button "Proceed" at bounding box center [460, 287] width 116 height 19
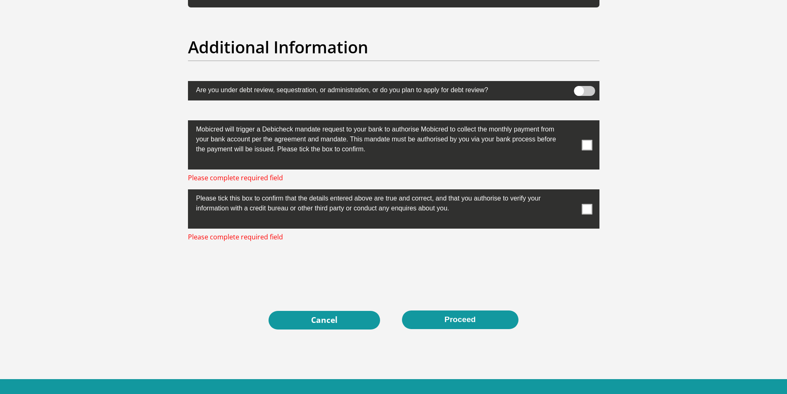
scroll to position [2507, 0]
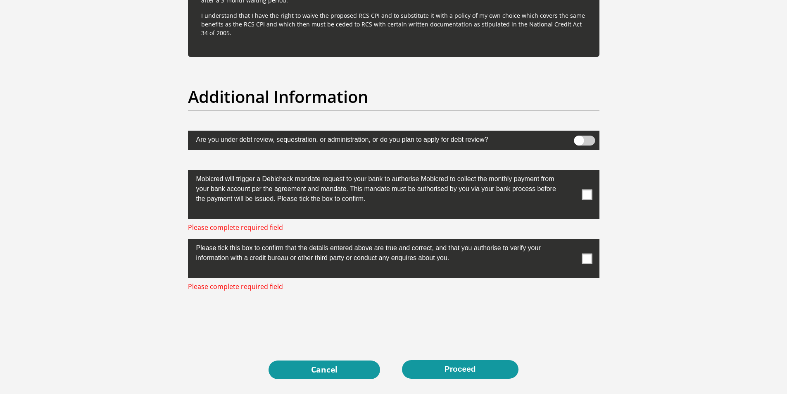
click at [428, 181] on label "Mobicred will trigger a Debicheck mandate request to your bank to authorise Mob…" at bounding box center [373, 188] width 370 height 36
click at [411, 194] on label "Mobicred will trigger a Debicheck mandate request to your bank to authorise Mob…" at bounding box center [373, 188] width 370 height 36
click at [589, 195] on span at bounding box center [587, 194] width 10 height 10
click at [570, 172] on input "checkbox" at bounding box center [570, 172] width 0 height 0
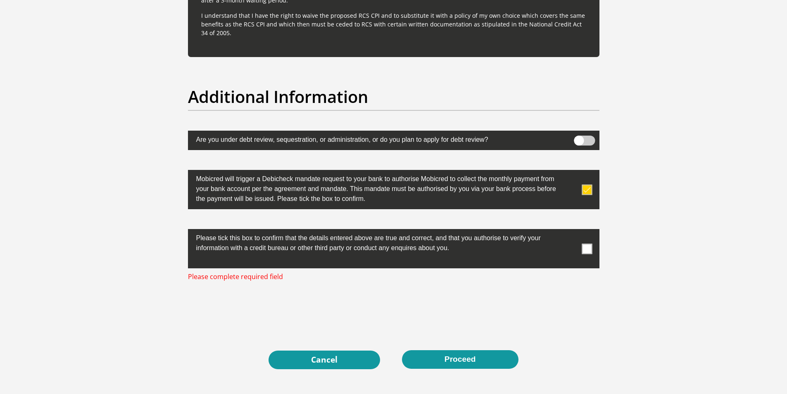
click at [585, 248] on span at bounding box center [587, 248] width 10 height 10
click at [570, 231] on input "checkbox" at bounding box center [570, 231] width 0 height 0
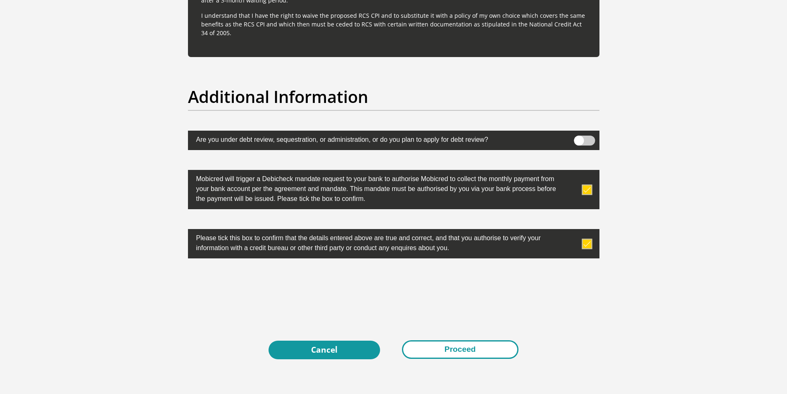
click at [461, 349] on button "Proceed" at bounding box center [460, 349] width 116 height 19
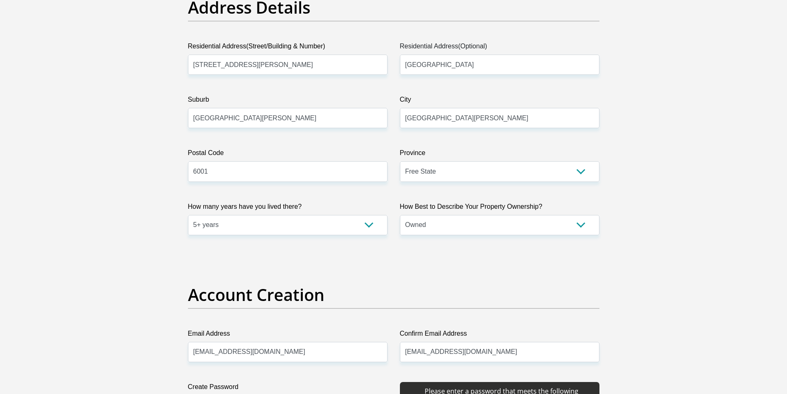
scroll to position [354, 0]
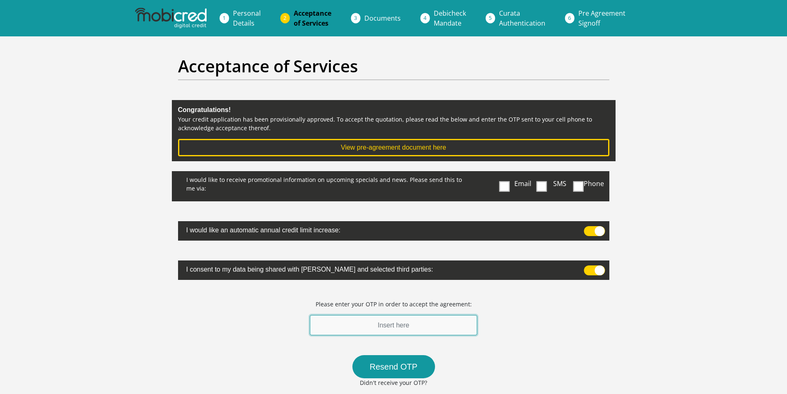
click at [388, 327] on input "text" at bounding box center [394, 325] width 168 height 20
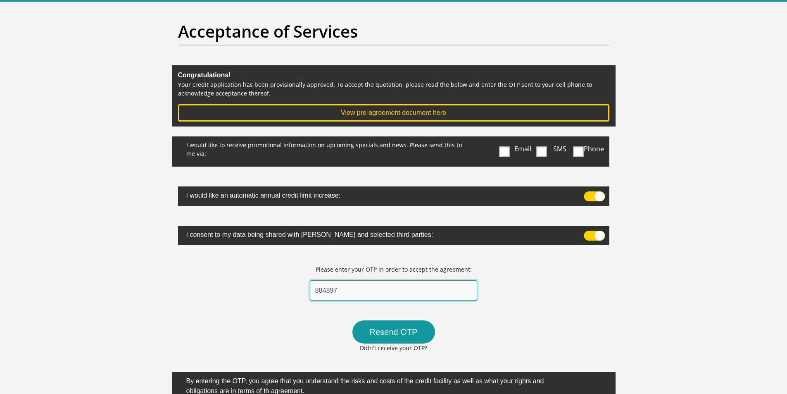
scroll to position [83, 0]
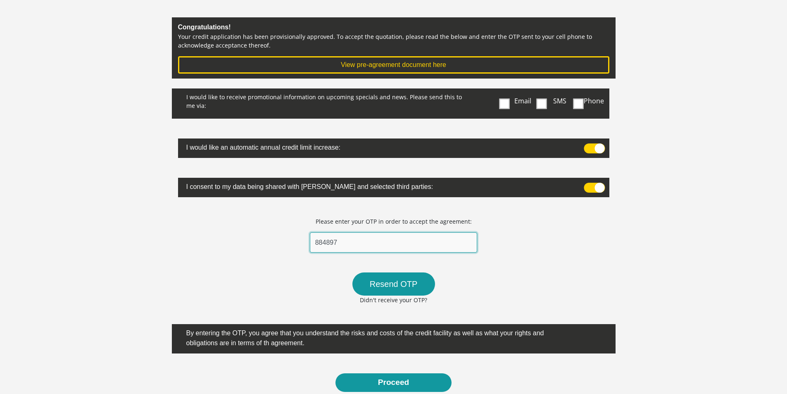
type input "884897"
click at [600, 184] on span at bounding box center [594, 188] width 21 height 10
click at [587, 185] on input "checkbox" at bounding box center [587, 185] width 0 height 0
click at [598, 148] on span at bounding box center [594, 148] width 21 height 10
click at [587, 145] on input "checkbox" at bounding box center [587, 145] width 0 height 0
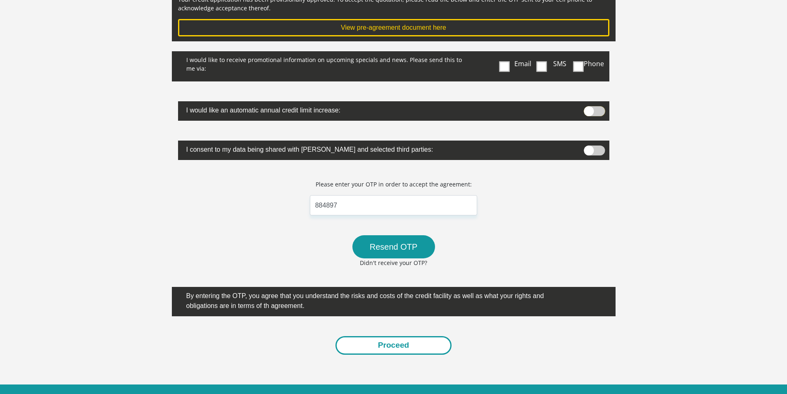
scroll to position [124, 0]
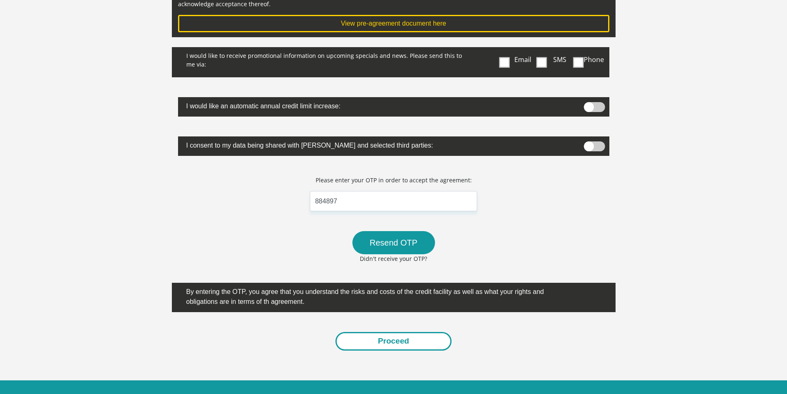
click at [394, 345] on button "Proceed" at bounding box center [393, 341] width 116 height 19
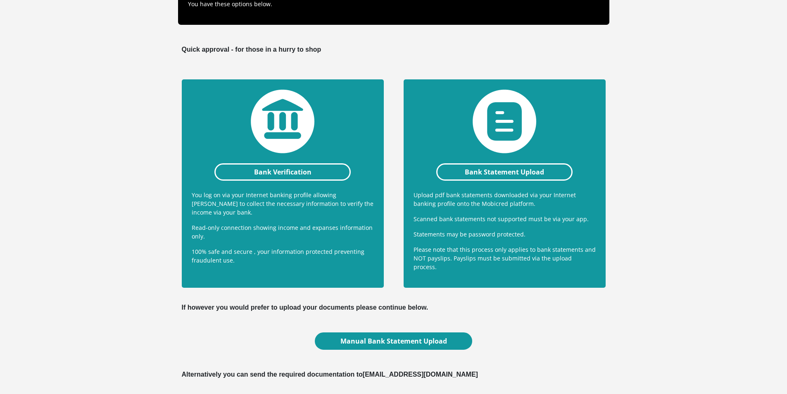
scroll to position [175, 0]
